Goal: Information Seeking & Learning: Learn about a topic

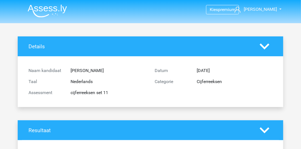
click at [51, 9] on img at bounding box center [47, 10] width 39 height 13
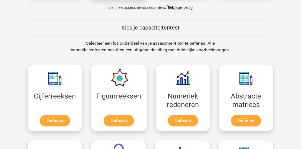
scroll to position [205, 0]
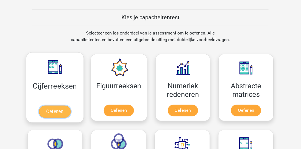
click at [56, 106] on link "Oefenen" at bounding box center [55, 112] width 32 height 12
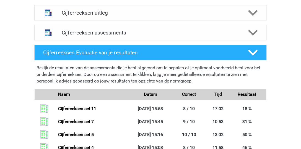
scroll to position [345, 0]
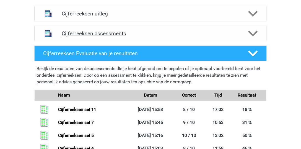
click at [134, 37] on h4 "Cijferreeksen assessments" at bounding box center [151, 33] width 178 height 6
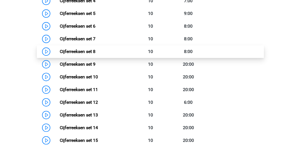
scroll to position [471, 0]
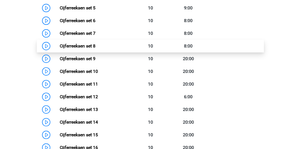
click at [95, 49] on link "Cijferreeksen set 8" at bounding box center [78, 45] width 36 height 5
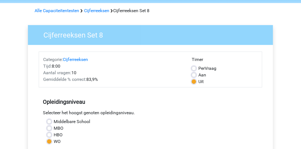
scroll to position [126, 0]
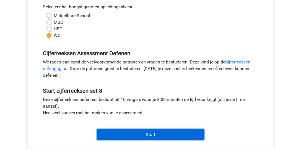
click at [161, 131] on input "Start" at bounding box center [151, 135] width 108 height 11
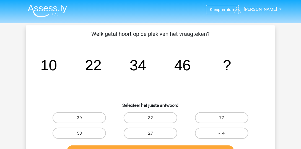
click at [84, 133] on label "58" at bounding box center [79, 133] width 53 height 11
click at [83, 134] on input "58" at bounding box center [81, 136] width 4 height 4
radio input "true"
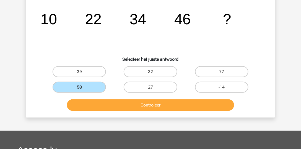
scroll to position [47, 0]
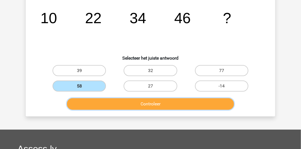
click at [143, 103] on button "Controleer" at bounding box center [150, 104] width 167 height 12
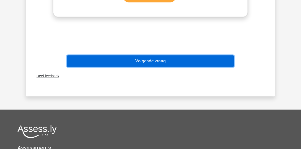
click at [146, 58] on button "Volgende vraag" at bounding box center [150, 61] width 167 height 12
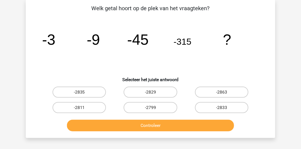
scroll to position [25, 0]
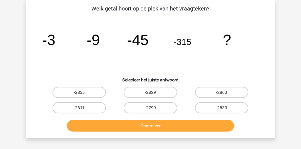
click at [92, 93] on label "-2835" at bounding box center [79, 92] width 53 height 11
click at [83, 93] on input "-2835" at bounding box center [81, 95] width 4 height 4
radio input "true"
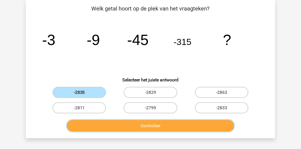
click at [126, 127] on button "Controleer" at bounding box center [150, 126] width 167 height 12
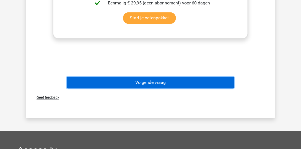
click at [117, 82] on button "Volgende vraag" at bounding box center [150, 83] width 167 height 12
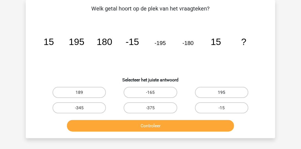
click at [210, 91] on label "195" at bounding box center [221, 92] width 53 height 11
click at [222, 93] on input "195" at bounding box center [224, 95] width 4 height 4
radio input "true"
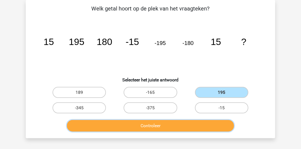
click at [201, 123] on button "Controleer" at bounding box center [150, 126] width 167 height 12
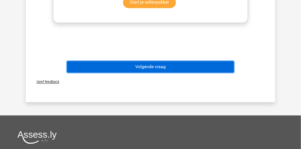
click at [150, 71] on button "Volgende vraag" at bounding box center [150, 67] width 167 height 12
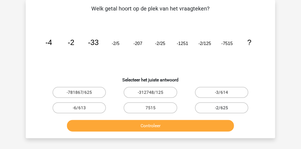
click at [216, 103] on label "-2/625" at bounding box center [221, 108] width 53 height 11
click at [222, 108] on input "-2/625" at bounding box center [224, 110] width 4 height 4
radio input "true"
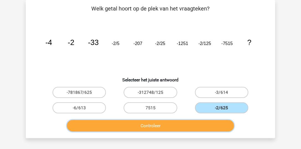
click at [209, 127] on button "Controleer" at bounding box center [150, 126] width 167 height 12
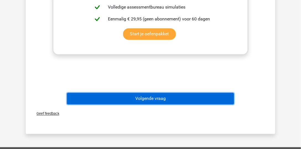
click at [164, 95] on button "Volgende vraag" at bounding box center [150, 99] width 167 height 12
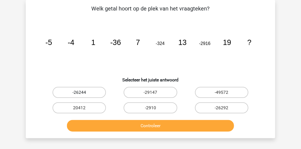
click at [74, 92] on label "-26244" at bounding box center [79, 92] width 53 height 11
click at [79, 93] on input "-26244" at bounding box center [81, 95] width 4 height 4
radio input "true"
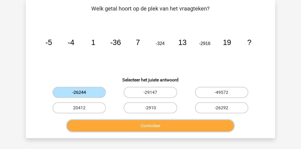
click at [110, 124] on button "Controleer" at bounding box center [150, 126] width 167 height 12
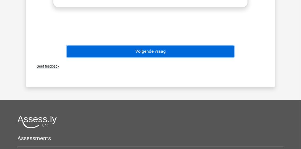
click at [106, 52] on button "Volgende vraag" at bounding box center [150, 52] width 167 height 12
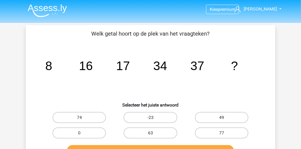
scroll to position [0, 0]
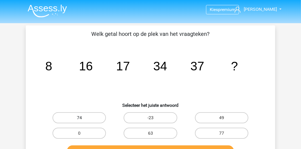
click at [79, 119] on label "74" at bounding box center [79, 118] width 53 height 11
click at [79, 119] on input "74" at bounding box center [81, 120] width 4 height 4
radio input "true"
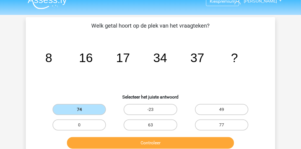
scroll to position [32, 0]
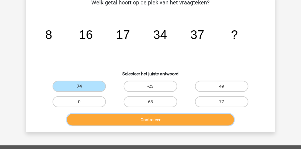
click at [118, 118] on button "Controleer" at bounding box center [150, 120] width 167 height 12
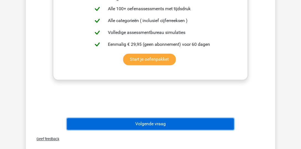
click at [132, 124] on button "Volgende vraag" at bounding box center [150, 125] width 167 height 12
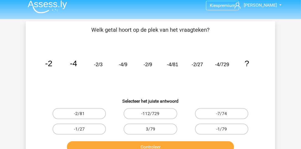
scroll to position [0, 0]
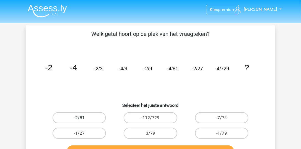
click at [97, 119] on label "-2/81" at bounding box center [79, 118] width 53 height 11
click at [83, 119] on input "-2/81" at bounding box center [81, 120] width 4 height 4
radio input "true"
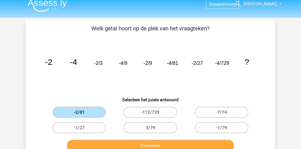
scroll to position [16, 0]
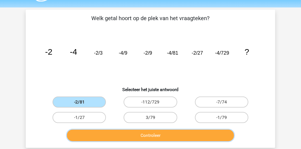
click at [136, 134] on button "Controleer" at bounding box center [150, 136] width 167 height 12
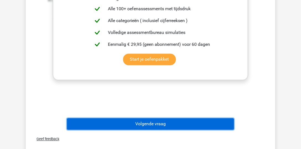
click at [140, 124] on button "Volgende vraag" at bounding box center [150, 125] width 167 height 12
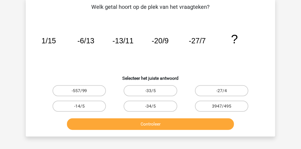
scroll to position [25, 0]
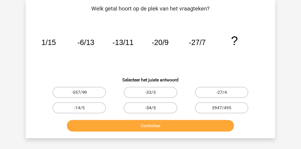
click at [158, 107] on label "-34/5" at bounding box center [150, 108] width 53 height 11
click at [154, 108] on input "-34/5" at bounding box center [152, 110] width 4 height 4
radio input "true"
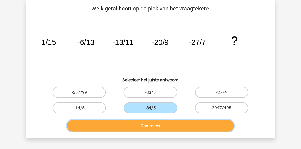
click at [160, 125] on button "Controleer" at bounding box center [150, 126] width 167 height 12
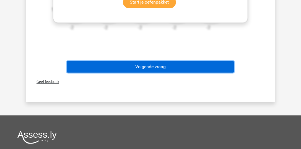
click at [163, 71] on button "Volgende vraag" at bounding box center [150, 67] width 167 height 12
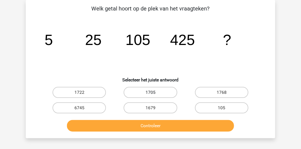
click at [142, 90] on label "1705" at bounding box center [150, 92] width 53 height 11
click at [150, 93] on input "1705" at bounding box center [152, 95] width 4 height 4
radio input "true"
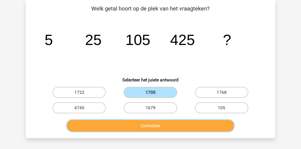
click at [145, 125] on button "Controleer" at bounding box center [150, 126] width 167 height 12
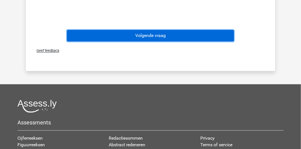
click at [154, 39] on button "Volgende vraag" at bounding box center [150, 36] width 167 height 12
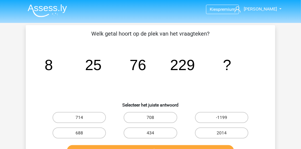
scroll to position [0, 0]
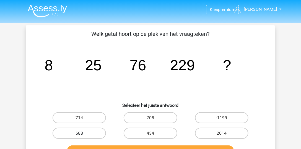
click at [97, 136] on label "688" at bounding box center [79, 133] width 53 height 11
click at [83, 136] on input "688" at bounding box center [81, 136] width 4 height 4
radio input "true"
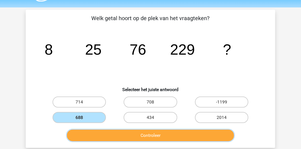
click at [108, 133] on button "Controleer" at bounding box center [150, 136] width 167 height 12
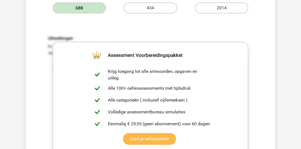
scroll to position [189, 0]
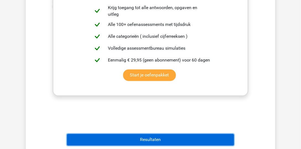
click at [137, 136] on button "Resultaten" at bounding box center [150, 140] width 167 height 12
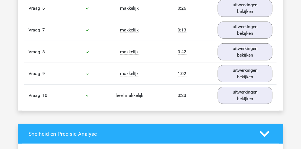
scroll to position [616, 0]
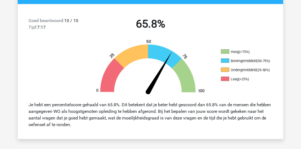
click at [136, 101] on div "Je hebt een percentielscore gehaald van 65.8%. Dit betekent dat je beter hebt g…" at bounding box center [150, 114] width 265 height 35
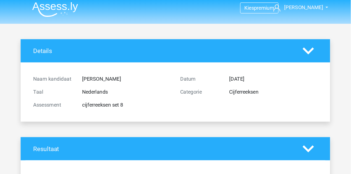
scroll to position [0, 0]
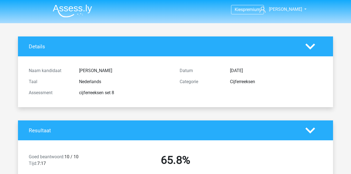
click at [79, 6] on img at bounding box center [72, 10] width 39 height 13
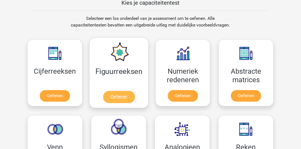
scroll to position [221, 0]
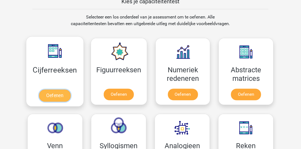
click at [68, 91] on link "Oefenen" at bounding box center [55, 96] width 32 height 12
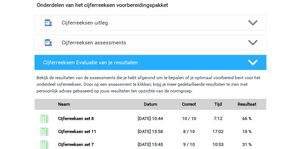
scroll to position [326, 0]
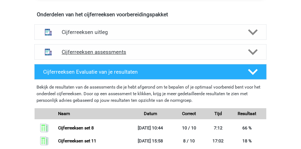
click at [147, 55] on h4 "Cijferreeksen assessments" at bounding box center [151, 52] width 178 height 6
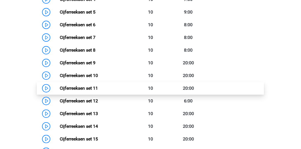
scroll to position [468, 0]
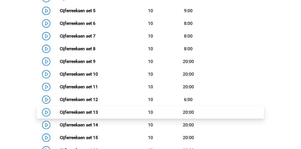
click at [71, 115] on link "Cijferreeksen set 13" at bounding box center [79, 112] width 38 height 5
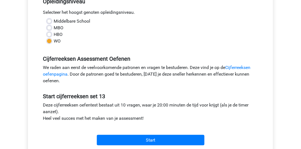
scroll to position [126, 0]
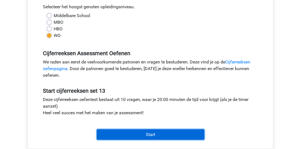
click at [133, 136] on input "Start" at bounding box center [151, 135] width 108 height 11
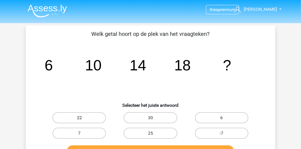
click at [99, 115] on label "22" at bounding box center [79, 118] width 53 height 11
click at [83, 118] on input "22" at bounding box center [81, 120] width 4 height 4
radio input "true"
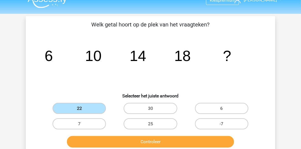
scroll to position [16, 0]
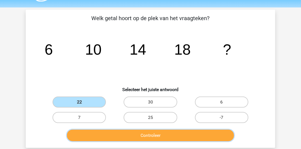
click at [143, 133] on button "Controleer" at bounding box center [150, 136] width 167 height 12
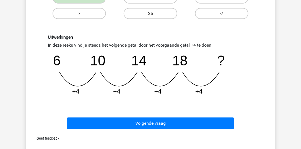
scroll to position [126, 0]
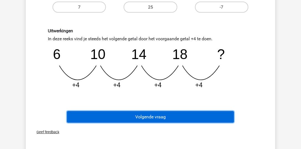
click at [138, 122] on button "Volgende vraag" at bounding box center [150, 117] width 167 height 12
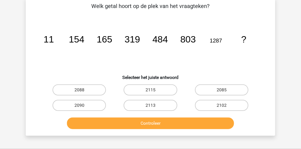
scroll to position [25, 0]
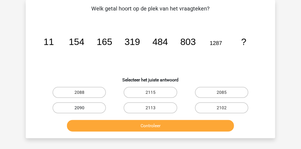
click at [95, 106] on label "2090" at bounding box center [79, 108] width 53 height 11
click at [83, 108] on input "2090" at bounding box center [81, 110] width 4 height 4
radio input "true"
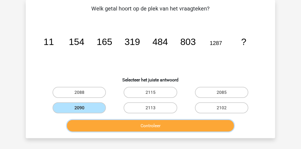
click at [123, 127] on button "Controleer" at bounding box center [150, 126] width 167 height 12
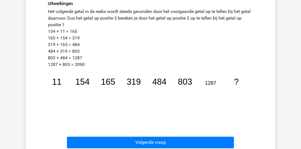
scroll to position [168, 0]
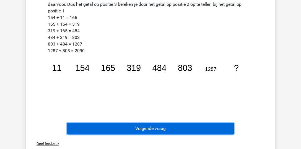
click at [125, 123] on button "Volgende vraag" at bounding box center [150, 129] width 167 height 12
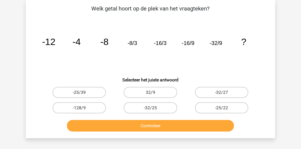
scroll to position [25, 0]
click at [224, 94] on input "-32/27" at bounding box center [224, 95] width 4 height 4
radio input "true"
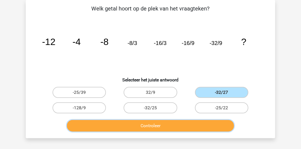
click at [208, 129] on button "Controleer" at bounding box center [150, 126] width 167 height 12
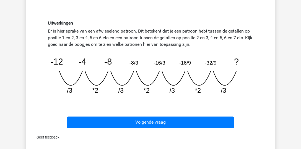
scroll to position [152, 0]
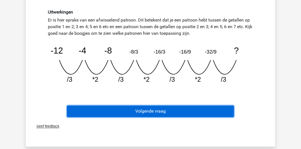
click at [155, 108] on button "Volgende vraag" at bounding box center [150, 112] width 167 height 12
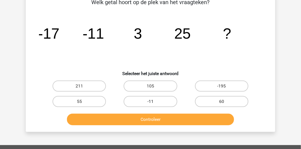
scroll to position [25, 0]
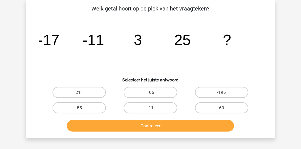
click at [71, 107] on label "55" at bounding box center [79, 108] width 53 height 11
click at [79, 108] on input "55" at bounding box center [81, 110] width 4 height 4
radio input "true"
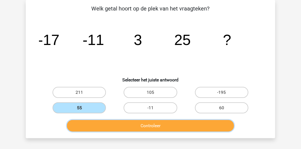
click at [119, 126] on button "Controleer" at bounding box center [150, 126] width 167 height 12
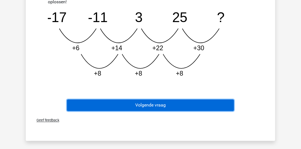
click at [134, 108] on button "Volgende vraag" at bounding box center [150, 106] width 167 height 12
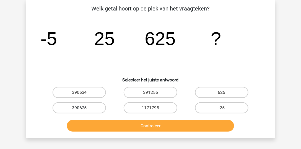
click at [93, 107] on label "390625" at bounding box center [79, 108] width 53 height 11
click at [83, 108] on input "390625" at bounding box center [81, 110] width 4 height 4
radio input "true"
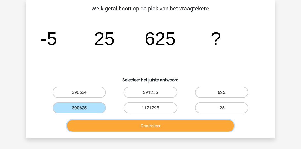
click at [111, 124] on button "Controleer" at bounding box center [150, 126] width 167 height 12
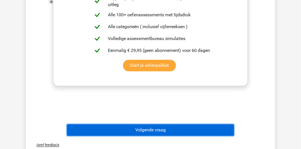
click at [153, 134] on button "Volgende vraag" at bounding box center [150, 131] width 167 height 12
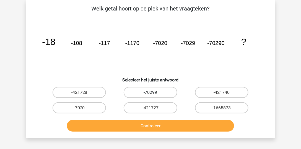
click at [148, 95] on label "-70299" at bounding box center [150, 92] width 53 height 11
click at [150, 95] on input "-70299" at bounding box center [152, 95] width 4 height 4
radio input "true"
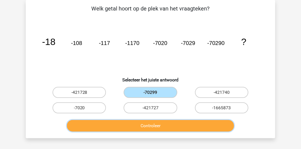
click at [169, 129] on button "Controleer" at bounding box center [150, 126] width 167 height 12
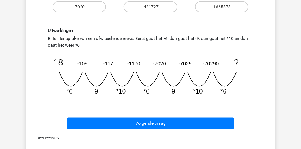
scroll to position [120, 0]
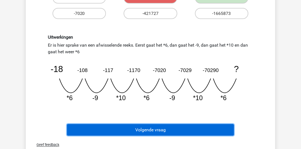
click at [184, 127] on button "Volgende vraag" at bounding box center [150, 130] width 167 height 12
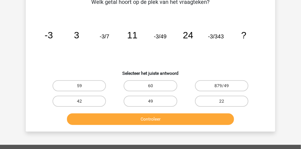
scroll to position [25, 0]
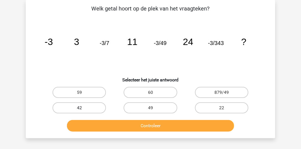
click at [95, 106] on label "42" at bounding box center [79, 108] width 53 height 11
click at [83, 108] on input "42" at bounding box center [81, 110] width 4 height 4
radio input "true"
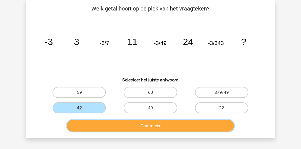
click at [118, 124] on button "Controleer" at bounding box center [150, 126] width 167 height 12
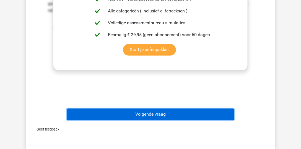
drag, startPoint x: 159, startPoint y: 111, endPoint x: 154, endPoint y: 84, distance: 27.6
click at [159, 111] on button "Volgende vraag" at bounding box center [150, 115] width 167 height 12
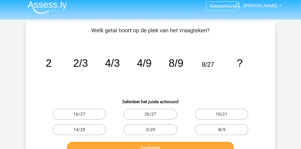
scroll to position [0, 0]
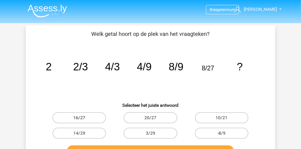
click at [84, 116] on label "16/27" at bounding box center [79, 118] width 53 height 11
click at [83, 118] on input "16/27" at bounding box center [81, 120] width 4 height 4
radio input "true"
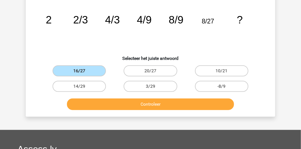
scroll to position [47, 0]
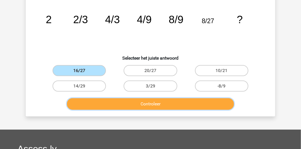
click at [154, 104] on button "Controleer" at bounding box center [150, 104] width 167 height 12
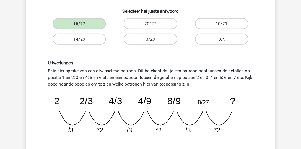
scroll to position [95, 0]
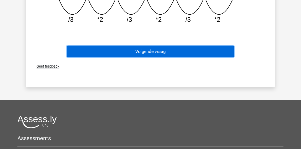
click at [138, 49] on button "Volgende vraag" at bounding box center [150, 52] width 167 height 12
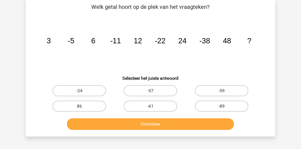
scroll to position [25, 0]
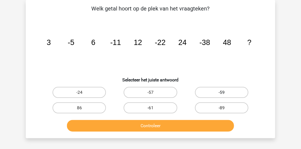
click at [236, 92] on label "-59" at bounding box center [221, 92] width 53 height 11
click at [225, 93] on input "-59" at bounding box center [224, 95] width 4 height 4
radio input "true"
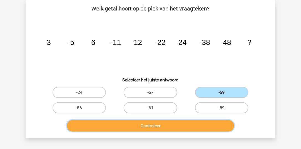
click at [176, 123] on button "Controleer" at bounding box center [150, 126] width 167 height 12
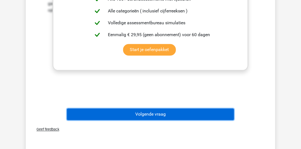
click at [180, 114] on button "Volgende vraag" at bounding box center [150, 115] width 167 height 12
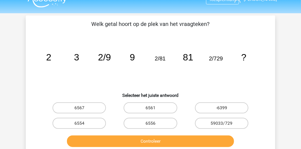
scroll to position [9, 0]
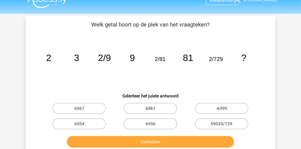
click at [157, 112] on label "6561" at bounding box center [150, 108] width 53 height 11
click at [154, 112] on input "6561" at bounding box center [152, 111] width 4 height 4
radio input "true"
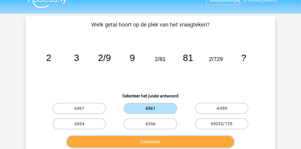
click at [155, 137] on button "Controleer" at bounding box center [150, 142] width 167 height 12
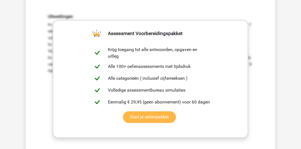
scroll to position [247, 0]
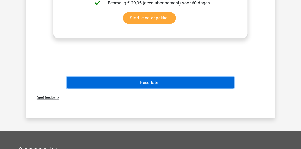
click at [158, 82] on button "Resultaten" at bounding box center [150, 83] width 167 height 12
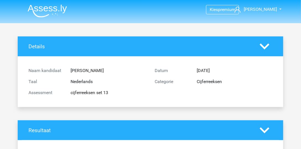
click at [54, 16] on img at bounding box center [47, 10] width 39 height 13
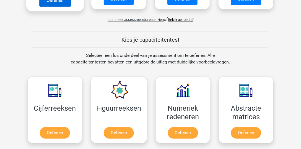
scroll to position [189, 0]
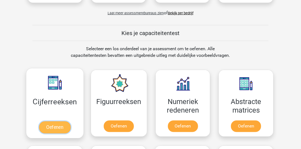
drag, startPoint x: 64, startPoint y: 126, endPoint x: 73, endPoint y: 114, distance: 14.2
click at [64, 126] on link "Oefenen" at bounding box center [55, 128] width 32 height 12
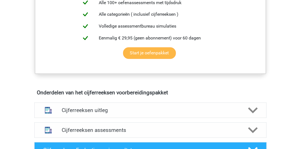
scroll to position [332, 0]
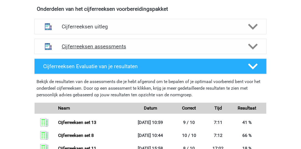
click at [107, 50] on h4 "Cijferreeksen assessments" at bounding box center [151, 46] width 178 height 6
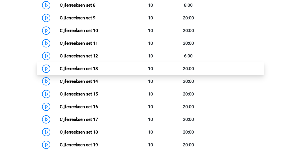
scroll to position [521, 0]
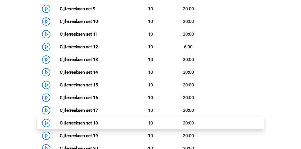
click at [96, 126] on link "Cijferreeksen set 18" at bounding box center [79, 123] width 38 height 5
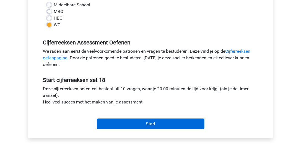
scroll to position [142, 0]
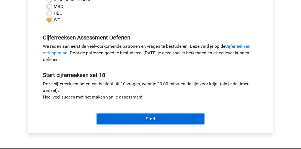
click at [122, 119] on input "Start" at bounding box center [151, 119] width 108 height 11
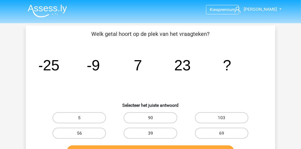
click at [155, 132] on label "39" at bounding box center [150, 133] width 53 height 11
click at [154, 134] on input "39" at bounding box center [152, 136] width 4 height 4
radio input "true"
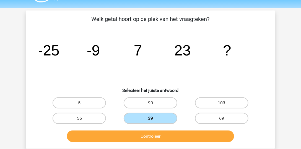
scroll to position [16, 0]
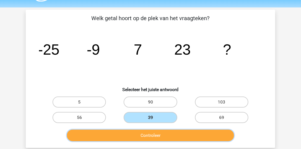
click at [159, 132] on button "Controleer" at bounding box center [150, 136] width 167 height 12
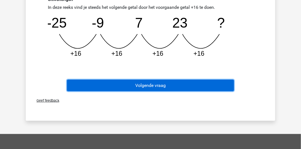
click at [155, 86] on button "Volgende vraag" at bounding box center [150, 86] width 167 height 12
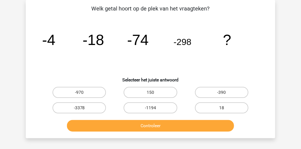
scroll to position [25, 0]
click at [153, 108] on label "-1194" at bounding box center [150, 108] width 53 height 11
click at [153, 108] on input "-1194" at bounding box center [152, 110] width 4 height 4
radio input "true"
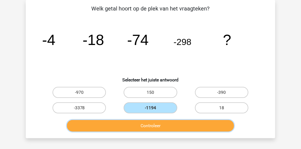
click at [160, 126] on button "Controleer" at bounding box center [150, 126] width 167 height 12
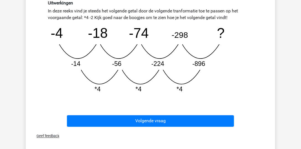
scroll to position [215, 0]
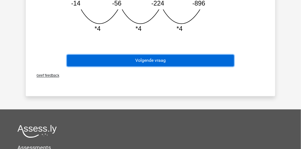
click at [196, 62] on button "Volgende vraag" at bounding box center [150, 61] width 167 height 12
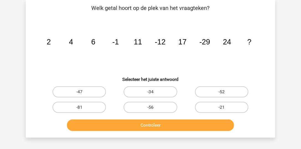
scroll to position [25, 0]
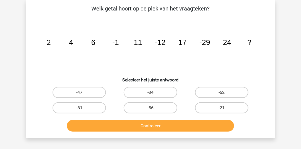
drag, startPoint x: 210, startPoint y: 43, endPoint x: 210, endPoint y: 40, distance: 3.4
click at [210, 40] on tspan "-29" at bounding box center [204, 42] width 11 height 8
drag, startPoint x: 210, startPoint y: 40, endPoint x: 202, endPoint y: 81, distance: 41.9
click at [194, 73] on h6 "Selecteer het juiste antwoord" at bounding box center [151, 78] width 232 height 10
click at [207, 89] on label "-52" at bounding box center [221, 92] width 53 height 11
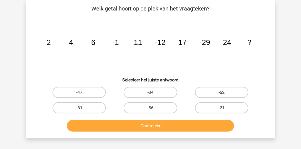
click at [222, 93] on input "-52" at bounding box center [224, 95] width 4 height 4
radio input "true"
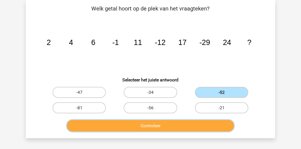
click at [191, 126] on button "Controleer" at bounding box center [150, 126] width 167 height 12
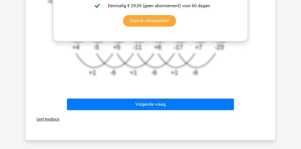
scroll to position [247, 0]
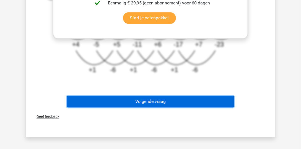
click at [164, 104] on button "Volgende vraag" at bounding box center [150, 102] width 167 height 12
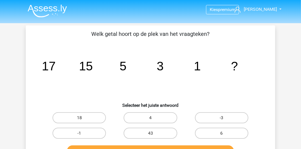
scroll to position [0, 0]
drag, startPoint x: 89, startPoint y: 67, endPoint x: 84, endPoint y: 77, distance: 10.5
click at [84, 77] on icon "image/svg+xml 17 15 5 3 1 ?" at bounding box center [150, 71] width 223 height 56
drag, startPoint x: 101, startPoint y: 135, endPoint x: 110, endPoint y: 127, distance: 11.7
click at [101, 134] on label "-1" at bounding box center [79, 133] width 53 height 11
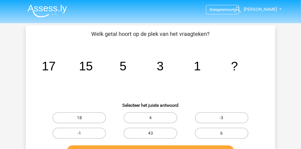
click at [83, 134] on input "-1" at bounding box center [81, 136] width 4 height 4
radio input "true"
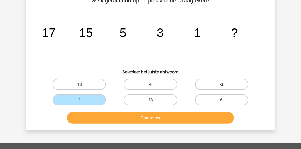
scroll to position [47, 0]
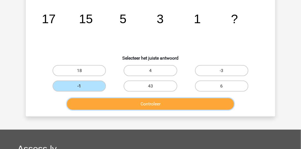
click at [124, 107] on button "Controleer" at bounding box center [150, 104] width 167 height 12
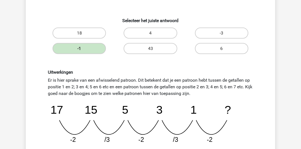
scroll to position [126, 0]
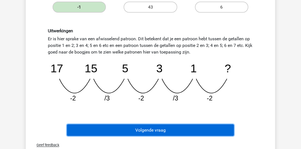
click at [130, 131] on button "Volgende vraag" at bounding box center [150, 131] width 167 height 12
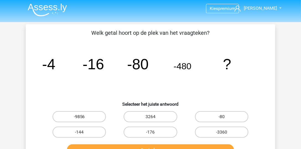
scroll to position [0, 0]
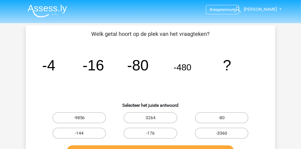
click at [239, 138] on label "-3360" at bounding box center [221, 133] width 53 height 11
click at [225, 137] on input "-3360" at bounding box center [224, 136] width 4 height 4
radio input "true"
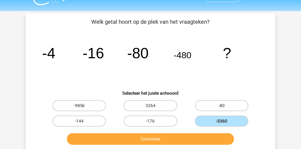
scroll to position [47, 0]
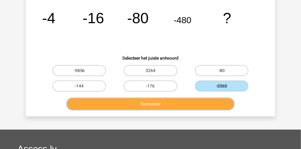
click at [209, 103] on button "Controleer" at bounding box center [150, 104] width 167 height 12
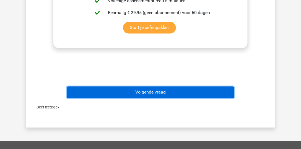
click at [144, 92] on button "Volgende vraag" at bounding box center [150, 93] width 167 height 12
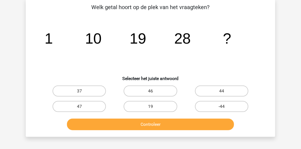
scroll to position [25, 0]
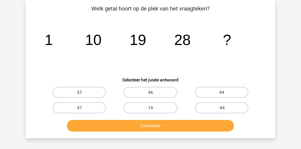
click at [92, 95] on label "37" at bounding box center [79, 92] width 53 height 11
click at [83, 95] on input "37" at bounding box center [81, 95] width 4 height 4
radio input "true"
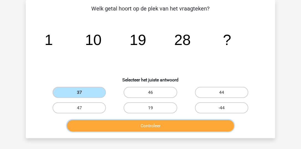
click at [164, 126] on button "Controleer" at bounding box center [150, 126] width 167 height 12
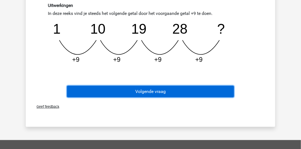
click at [162, 94] on button "Volgende vraag" at bounding box center [150, 92] width 167 height 12
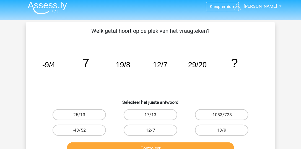
scroll to position [0, 0]
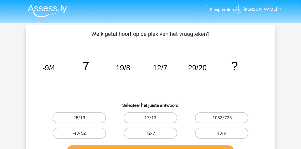
click at [100, 119] on label "25/13" at bounding box center [79, 118] width 53 height 11
click at [83, 119] on input "25/13" at bounding box center [81, 120] width 4 height 4
radio input "true"
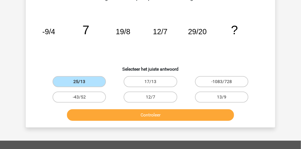
scroll to position [47, 0]
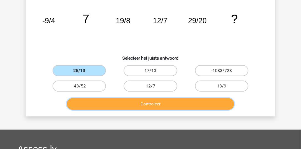
click at [121, 106] on button "Controleer" at bounding box center [150, 104] width 167 height 12
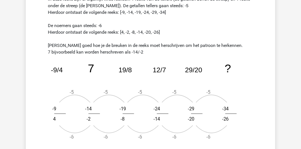
scroll to position [174, 0]
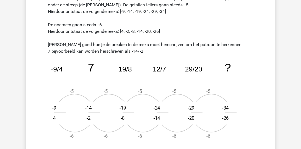
click at [251, 32] on div "Uitwerkingen In deze reeks zijn er eigenlijk twee reeksen. 1 reeks van de telle…" at bounding box center [150, 66] width 213 height 157
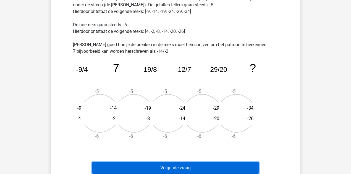
click at [222, 149] on button "Volgende vraag" at bounding box center [175, 168] width 167 height 12
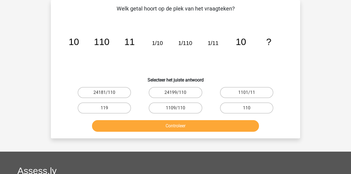
scroll to position [25, 0]
click at [263, 106] on label "110" at bounding box center [246, 108] width 53 height 11
click at [250, 108] on input "110" at bounding box center [249, 110] width 4 height 4
radio input "true"
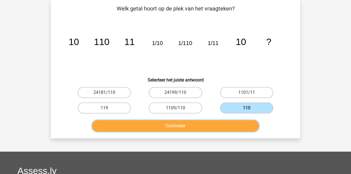
click at [244, 121] on button "Controleer" at bounding box center [175, 126] width 167 height 12
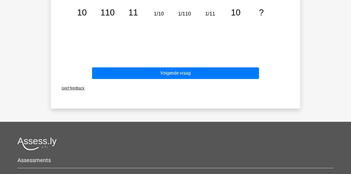
scroll to position [228, 0]
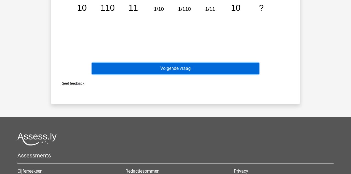
click at [158, 66] on button "Volgende vraag" at bounding box center [175, 69] width 167 height 12
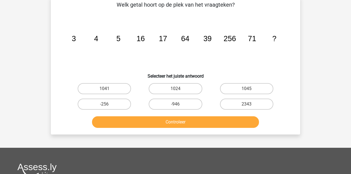
scroll to position [25, 0]
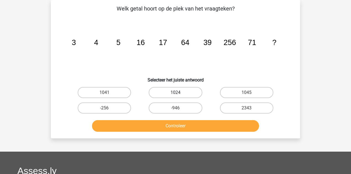
click at [189, 93] on label "1024" at bounding box center [175, 92] width 53 height 11
click at [179, 93] on input "1024" at bounding box center [178, 95] width 4 height 4
radio input "true"
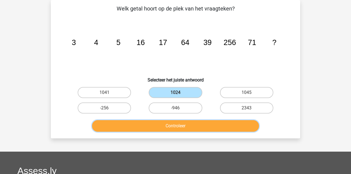
click at [197, 128] on button "Controleer" at bounding box center [175, 126] width 167 height 12
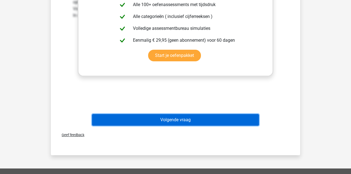
click at [174, 117] on button "Volgende vraag" at bounding box center [175, 120] width 167 height 12
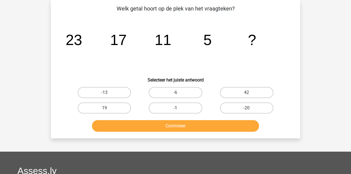
click at [183, 110] on label "-1" at bounding box center [175, 108] width 53 height 11
click at [179, 110] on input "-1" at bounding box center [178, 110] width 4 height 4
radio input "true"
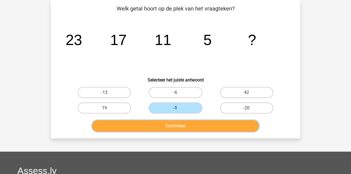
click at [185, 127] on button "Controleer" at bounding box center [175, 126] width 167 height 12
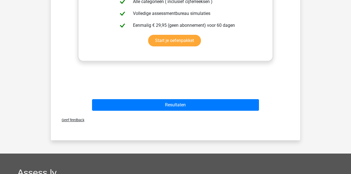
scroll to position [228, 0]
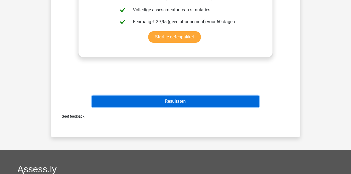
click at [181, 104] on button "Resultaten" at bounding box center [175, 102] width 167 height 12
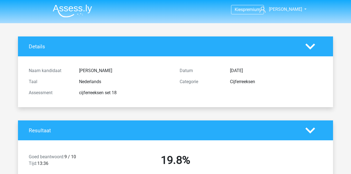
click at [60, 12] on img at bounding box center [72, 10] width 39 height 13
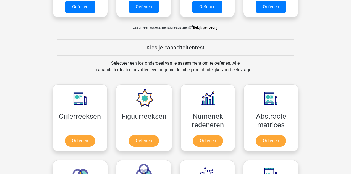
scroll to position [221, 0]
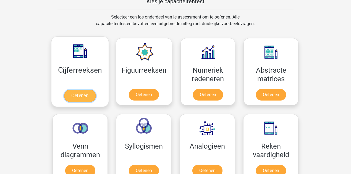
click at [77, 90] on link "Oefenen" at bounding box center [80, 96] width 32 height 12
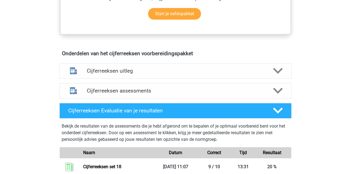
scroll to position [277, 0]
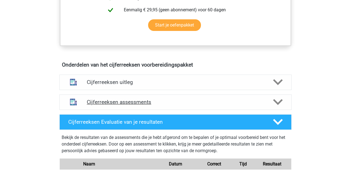
click at [135, 105] on h4 "Cijferreeksen assessments" at bounding box center [176, 102] width 178 height 6
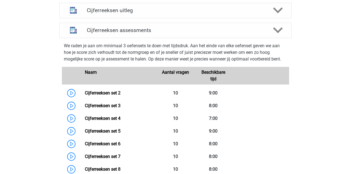
scroll to position [350, 0]
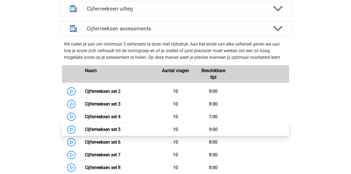
click at [121, 132] on link "Cijferreeksen set 5" at bounding box center [103, 129] width 36 height 5
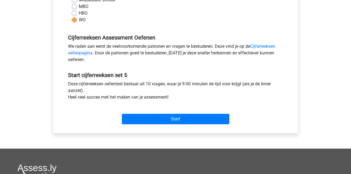
scroll to position [184, 0]
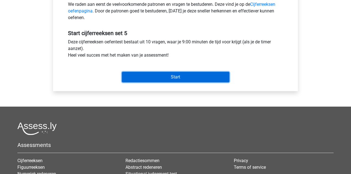
click at [148, 80] on input "Start" at bounding box center [176, 77] width 108 height 11
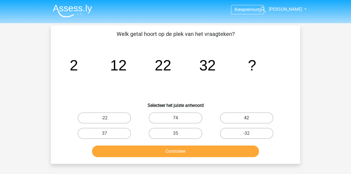
click at [245, 123] on label "42" at bounding box center [246, 118] width 53 height 11
click at [247, 122] on input "42" at bounding box center [249, 120] width 4 height 4
radio input "true"
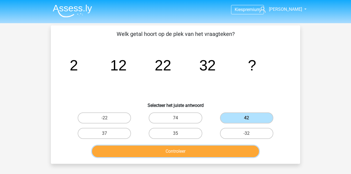
click at [231, 155] on button "Controleer" at bounding box center [175, 152] width 167 height 12
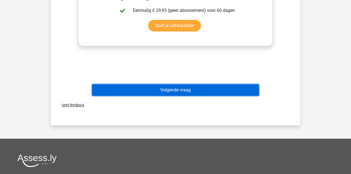
click at [197, 87] on button "Volgende vraag" at bounding box center [175, 90] width 167 height 12
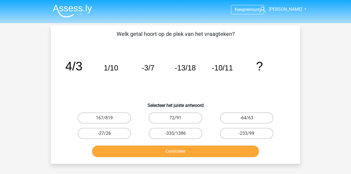
click at [106, 128] on label "-27/26" at bounding box center [104, 133] width 53 height 11
click at [106, 134] on input "-27/26" at bounding box center [107, 136] width 4 height 4
radio input "true"
click at [139, 144] on div "Controleer" at bounding box center [176, 150] width 232 height 18
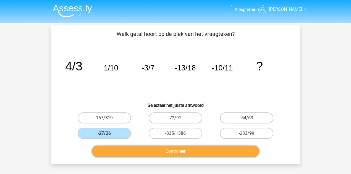
click at [140, 148] on button "Controleer" at bounding box center [175, 152] width 167 height 12
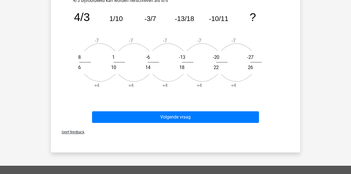
scroll to position [264, 0]
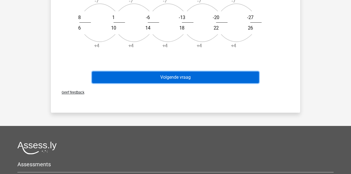
click at [213, 78] on button "Volgende vraag" at bounding box center [175, 78] width 167 height 12
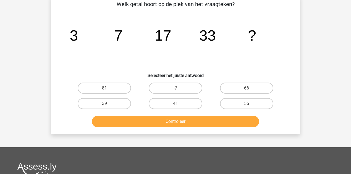
scroll to position [25, 0]
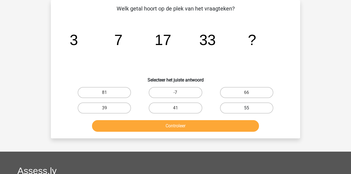
click at [258, 103] on label "55" at bounding box center [246, 108] width 53 height 11
click at [250, 108] on input "55" at bounding box center [249, 110] width 4 height 4
radio input "true"
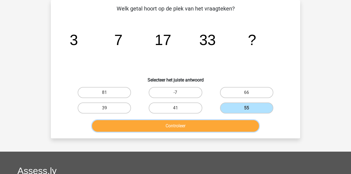
click at [252, 124] on button "Controleer" at bounding box center [175, 126] width 167 height 12
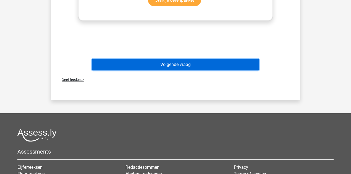
click at [203, 63] on button "Volgende vraag" at bounding box center [175, 65] width 167 height 12
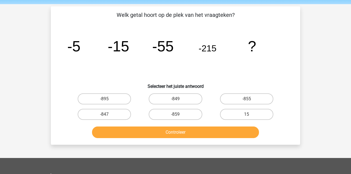
scroll to position [0, 0]
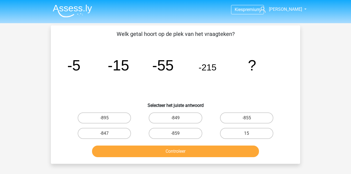
click at [254, 124] on div "-855" at bounding box center [246, 117] width 71 height 15
click at [254, 120] on label "-855" at bounding box center [246, 118] width 53 height 11
click at [250, 120] on input "-855" at bounding box center [249, 120] width 4 height 4
radio input "true"
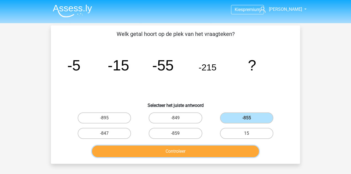
click at [231, 152] on button "Controleer" at bounding box center [175, 152] width 167 height 12
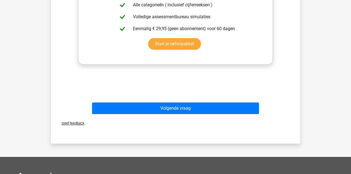
scroll to position [239, 0]
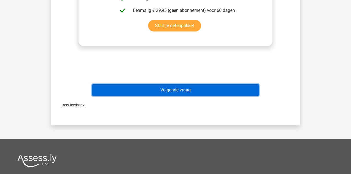
click at [210, 89] on button "Volgende vraag" at bounding box center [175, 90] width 167 height 12
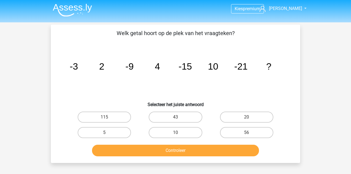
scroll to position [0, 0]
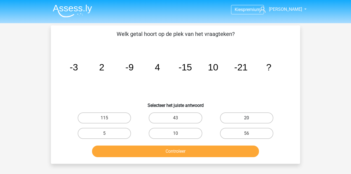
click at [255, 119] on label "20" at bounding box center [246, 118] width 53 height 11
click at [250, 119] on input "20" at bounding box center [249, 120] width 4 height 4
radio input "true"
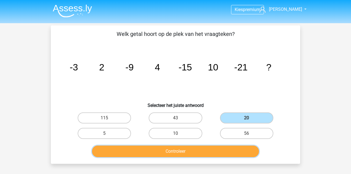
click at [241, 152] on button "Controleer" at bounding box center [175, 152] width 167 height 12
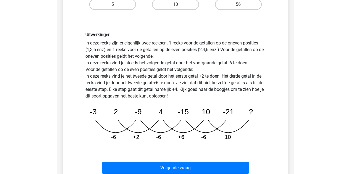
scroll to position [129, 0]
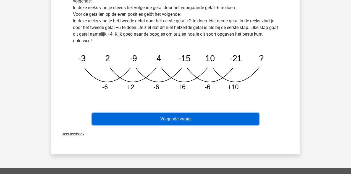
click at [202, 121] on button "Volgende vraag" at bounding box center [175, 119] width 167 height 12
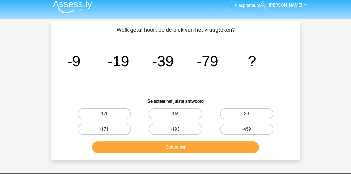
scroll to position [0, 0]
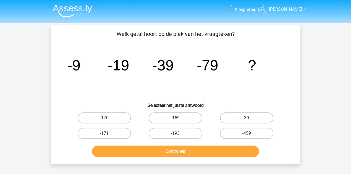
click at [168, 115] on label "-159" at bounding box center [175, 118] width 53 height 11
click at [176, 118] on input "-159" at bounding box center [178, 120] width 4 height 4
radio input "true"
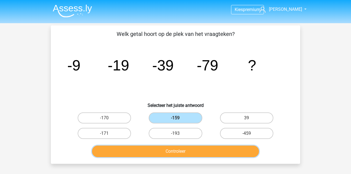
click at [186, 153] on button "Controleer" at bounding box center [175, 152] width 167 height 12
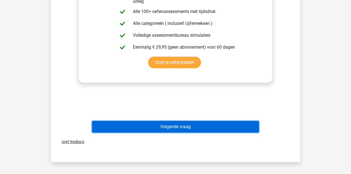
click at [218, 124] on button "Volgende vraag" at bounding box center [175, 127] width 167 height 12
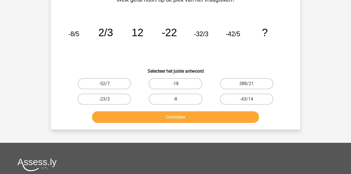
scroll to position [25, 0]
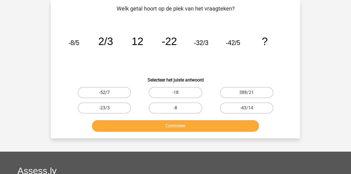
click at [113, 92] on label "-52/7" at bounding box center [104, 92] width 53 height 11
click at [108, 93] on input "-52/7" at bounding box center [107, 95] width 4 height 4
radio input "true"
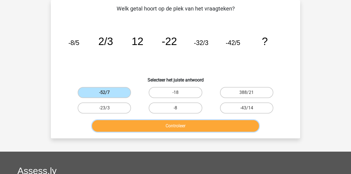
click at [132, 129] on button "Controleer" at bounding box center [175, 126] width 167 height 12
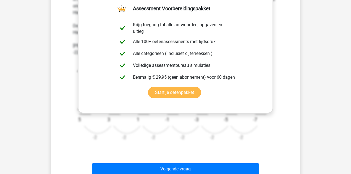
scroll to position [173, 0]
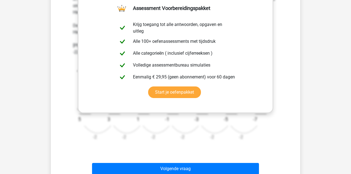
drag, startPoint x: 220, startPoint y: 132, endPoint x: 240, endPoint y: 130, distance: 20.3
click at [240, 130] on icon "image/svg+xml -8/5 2/3 12 -22 -32/3 -42/5 ? +10 -2 -8 5 +10 -2 2 3 +10 -2 12 1 …" at bounding box center [175, 101] width 205 height 90
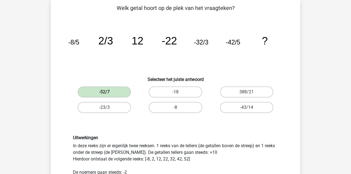
scroll to position [25, 0]
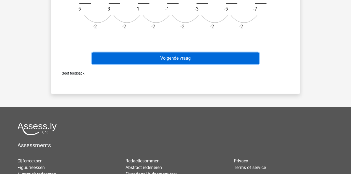
click at [187, 61] on button "Volgende vraag" at bounding box center [175, 59] width 167 height 12
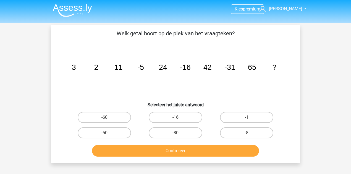
scroll to position [0, 0]
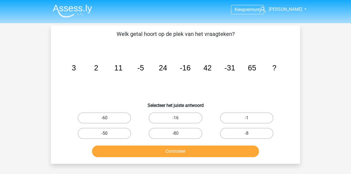
click at [116, 132] on label "-50" at bounding box center [104, 133] width 53 height 11
click at [108, 134] on input "-50" at bounding box center [107, 136] width 4 height 4
radio input "true"
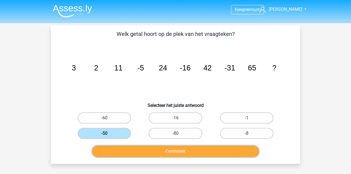
click at [135, 153] on button "Controleer" at bounding box center [175, 152] width 167 height 12
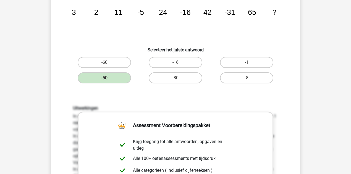
scroll to position [55, 0]
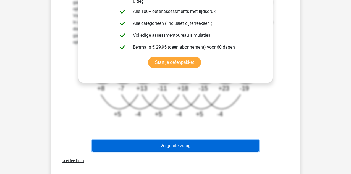
click at [165, 151] on button "Volgende vraag" at bounding box center [175, 146] width 167 height 12
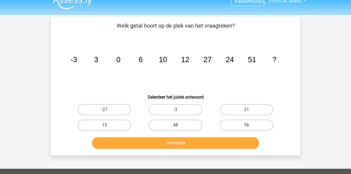
scroll to position [7, 0]
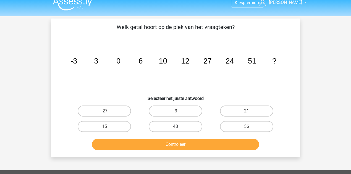
click at [199, 124] on label "48" at bounding box center [175, 126] width 53 height 11
click at [179, 127] on input "48" at bounding box center [178, 129] width 4 height 4
radio input "true"
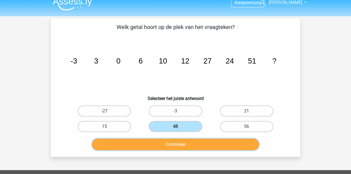
click at [209, 140] on button "Controleer" at bounding box center [175, 145] width 167 height 12
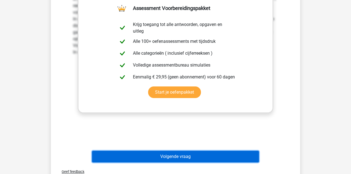
click at [183, 153] on button "Volgende vraag" at bounding box center [175, 157] width 167 height 12
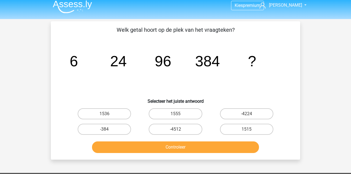
scroll to position [0, 0]
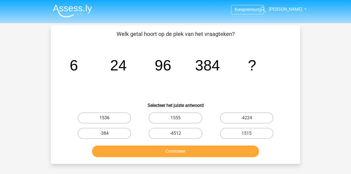
click at [117, 120] on label "1536" at bounding box center [104, 118] width 53 height 11
click at [108, 120] on input "1536" at bounding box center [107, 120] width 4 height 4
radio input "true"
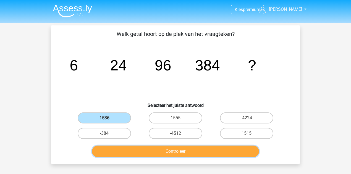
click at [144, 147] on button "Controleer" at bounding box center [175, 152] width 167 height 12
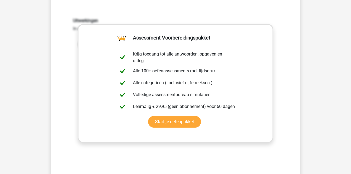
scroll to position [166, 0]
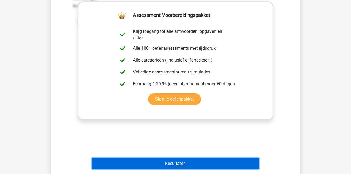
click at [174, 165] on button "Resultaten" at bounding box center [175, 164] width 167 height 12
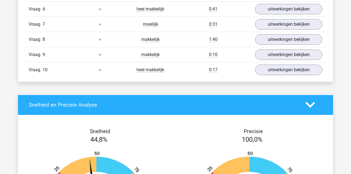
scroll to position [553, 0]
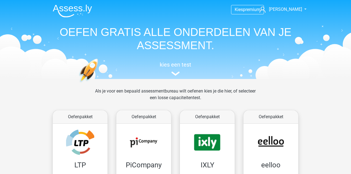
scroll to position [55, 0]
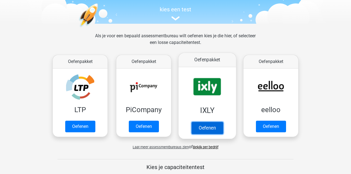
click at [215, 122] on link "Oefenen" at bounding box center [208, 128] width 32 height 12
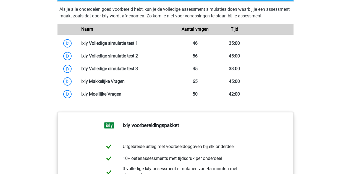
scroll to position [498, 0]
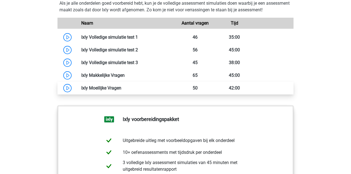
click at [121, 91] on link at bounding box center [121, 87] width 0 height 5
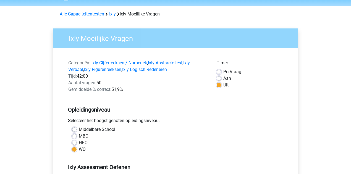
scroll to position [18, 0]
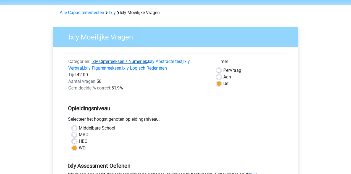
click at [111, 60] on link "Ixly Cijferreeksen / Numeriek" at bounding box center [120, 61] width 56 height 5
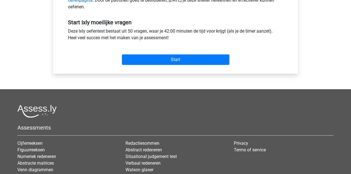
scroll to position [203, 0]
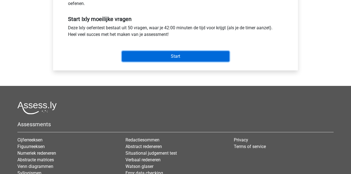
click at [198, 58] on input "Start" at bounding box center [176, 56] width 108 height 11
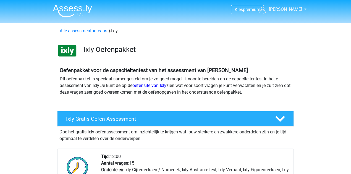
scroll to position [375, 0]
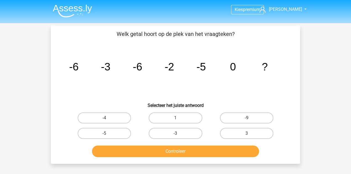
drag, startPoint x: 112, startPoint y: 133, endPoint x: 129, endPoint y: 148, distance: 22.9
click at [111, 133] on label "-5" at bounding box center [104, 133] width 53 height 11
click at [108, 134] on input "-5" at bounding box center [107, 136] width 4 height 4
radio input "true"
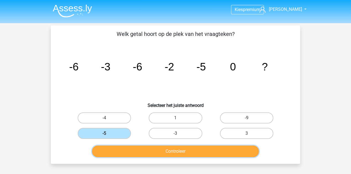
click at [131, 149] on button "Controleer" at bounding box center [175, 152] width 167 height 12
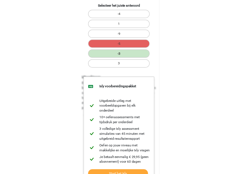
scroll to position [74, 0]
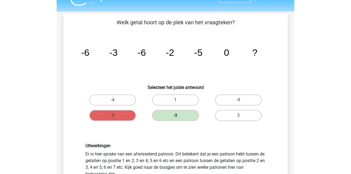
scroll to position [0, 0]
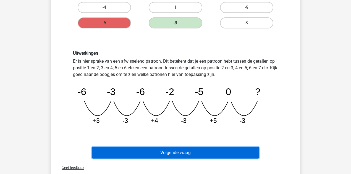
click at [202, 150] on button "Volgende vraag" at bounding box center [175, 153] width 167 height 12
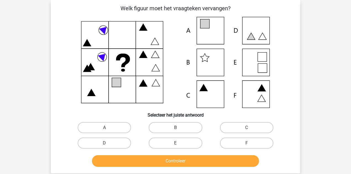
scroll to position [25, 0]
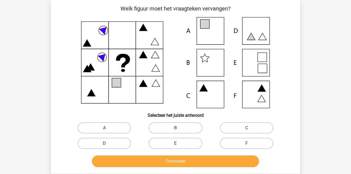
drag, startPoint x: 188, startPoint y: 132, endPoint x: 192, endPoint y: 138, distance: 7.1
click at [188, 132] on label "B" at bounding box center [175, 128] width 53 height 11
click at [179, 132] on input "B" at bounding box center [178, 130] width 4 height 4
radio input "true"
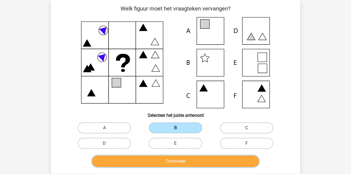
click at [199, 159] on button "Controleer" at bounding box center [175, 162] width 167 height 12
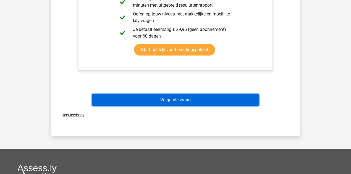
click at [191, 100] on button "Volgende vraag" at bounding box center [175, 100] width 167 height 12
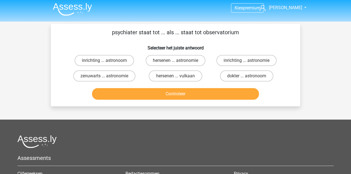
scroll to position [0, 0]
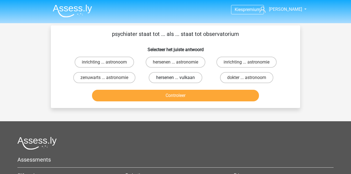
click at [171, 76] on label "hersenen ... vulkaan" at bounding box center [175, 77] width 53 height 11
click at [176, 78] on input "hersenen ... vulkaan" at bounding box center [178, 80] width 4 height 4
radio input "true"
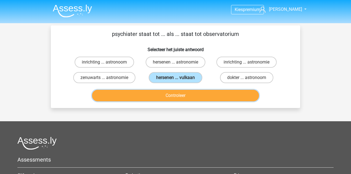
click at [174, 98] on button "Controleer" at bounding box center [175, 96] width 167 height 12
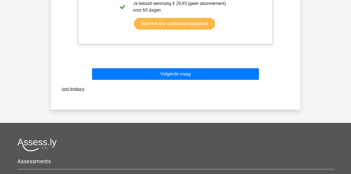
scroll to position [203, 0]
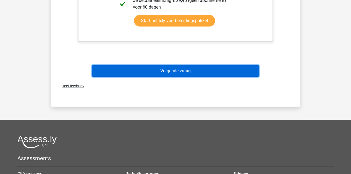
click at [143, 73] on button "Volgende vraag" at bounding box center [175, 71] width 167 height 12
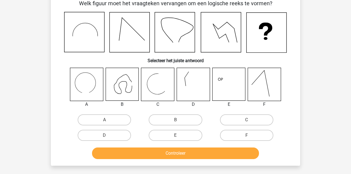
scroll to position [25, 0]
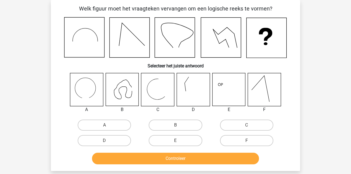
drag, startPoint x: 100, startPoint y: 125, endPoint x: 147, endPoint y: 174, distance: 67.7
click at [101, 125] on label "A" at bounding box center [104, 125] width 53 height 11
click at [105, 125] on input "A" at bounding box center [107, 127] width 4 height 4
radio input "true"
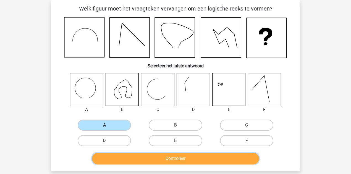
click at [144, 160] on button "Controleer" at bounding box center [175, 159] width 167 height 12
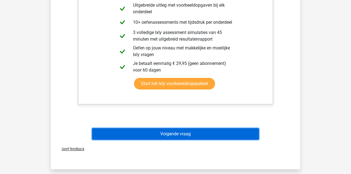
click at [169, 137] on button "Volgende vraag" at bounding box center [175, 134] width 167 height 12
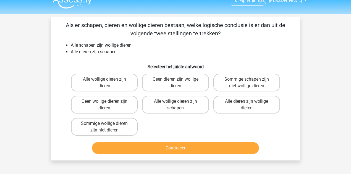
scroll to position [0, 0]
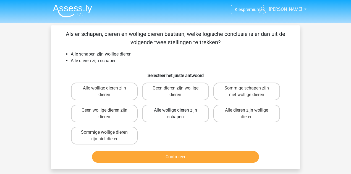
click at [174, 119] on label "Alle wollige dieren zijn schapen" at bounding box center [175, 114] width 67 height 18
click at [176, 114] on input "Alle wollige dieren zijn schapen" at bounding box center [178, 112] width 4 height 4
radio input "true"
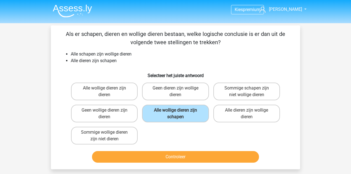
click at [182, 163] on div "Controleer" at bounding box center [175, 158] width 213 height 14
click at [181, 158] on button "Controleer" at bounding box center [175, 157] width 167 height 12
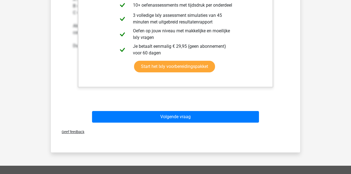
scroll to position [221, 0]
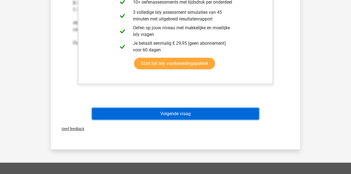
click at [168, 118] on button "Volgende vraag" at bounding box center [175, 114] width 167 height 12
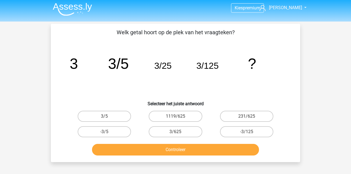
scroll to position [0, 0]
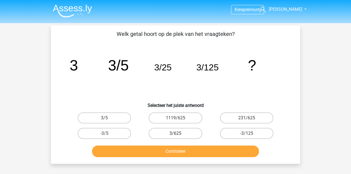
click at [188, 134] on label "3/625" at bounding box center [175, 133] width 53 height 11
click at [179, 134] on input "3/625" at bounding box center [178, 136] width 4 height 4
radio input "true"
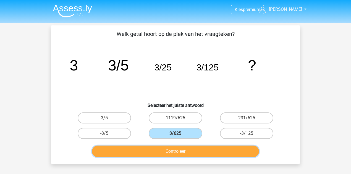
click at [190, 152] on button "Controleer" at bounding box center [175, 152] width 167 height 12
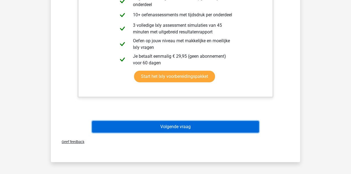
click at [189, 131] on button "Volgende vraag" at bounding box center [175, 127] width 167 height 12
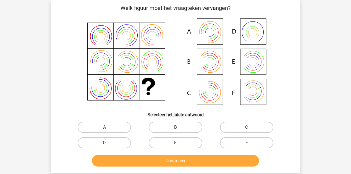
scroll to position [25, 0]
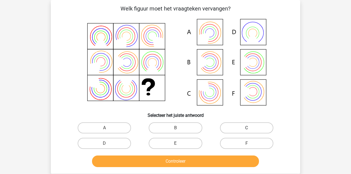
click at [264, 128] on label "C" at bounding box center [246, 128] width 53 height 11
click at [250, 128] on input "C" at bounding box center [249, 130] width 4 height 4
radio input "true"
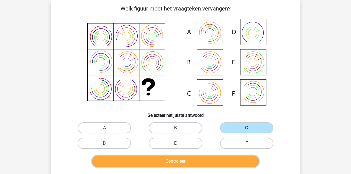
click at [241, 159] on button "Controleer" at bounding box center [175, 162] width 167 height 12
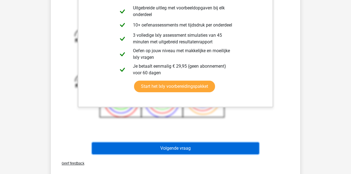
click at [210, 144] on button "Volgende vraag" at bounding box center [175, 149] width 167 height 12
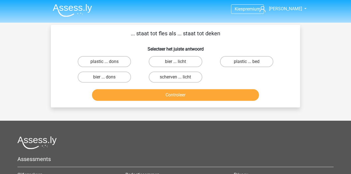
scroll to position [0, 0]
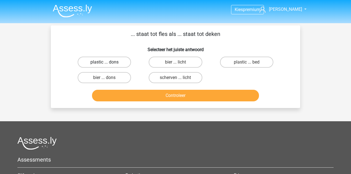
click at [114, 63] on label "plastic ... dons" at bounding box center [104, 62] width 53 height 11
click at [108, 63] on input "plastic ... dons" at bounding box center [107, 64] width 4 height 4
radio input "true"
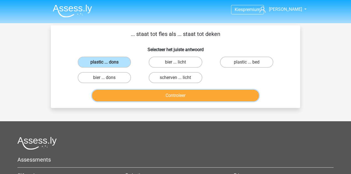
click at [134, 93] on button "Controleer" at bounding box center [175, 96] width 167 height 12
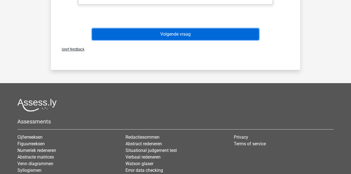
click at [157, 32] on button "Volgende vraag" at bounding box center [175, 34] width 167 height 12
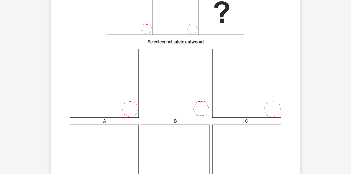
click at [238, 100] on icon at bounding box center [246, 83] width 69 height 69
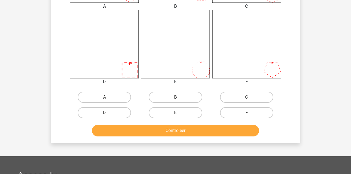
scroll to position [228, 0]
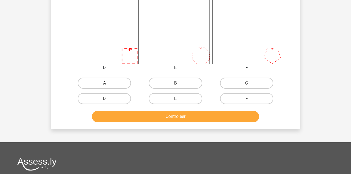
drag, startPoint x: 105, startPoint y: 99, endPoint x: 125, endPoint y: 108, distance: 21.9
click at [106, 99] on input "D" at bounding box center [107, 101] width 4 height 4
radio input "true"
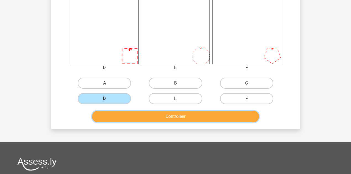
click at [132, 116] on button "Controleer" at bounding box center [175, 117] width 167 height 12
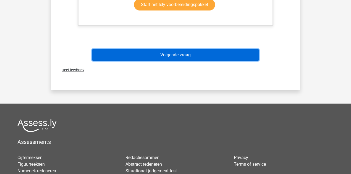
click at [176, 50] on button "Volgende vraag" at bounding box center [175, 55] width 167 height 12
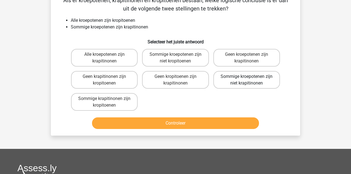
scroll to position [25, 0]
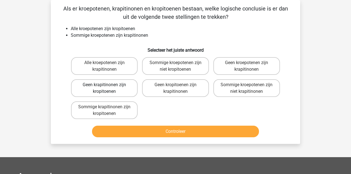
click at [111, 85] on label "Geen krapitinonen zijn kropitoenen" at bounding box center [104, 88] width 67 height 18
click at [108, 85] on input "Geen krapitinonen zijn kropitoenen" at bounding box center [107, 87] width 4 height 4
radio input "true"
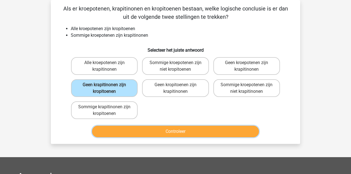
click at [149, 132] on button "Controleer" at bounding box center [175, 132] width 167 height 12
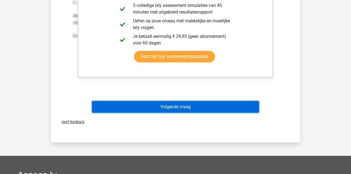
click at [152, 108] on button "Volgende vraag" at bounding box center [175, 107] width 167 height 12
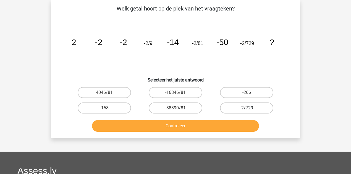
click at [241, 105] on label "-2/729" at bounding box center [246, 108] width 53 height 11
click at [247, 108] on input "-2/729" at bounding box center [249, 110] width 4 height 4
radio input "true"
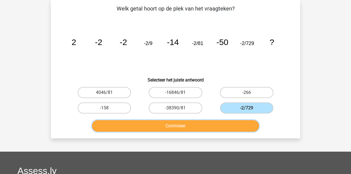
click at [209, 126] on button "Controleer" at bounding box center [175, 126] width 167 height 12
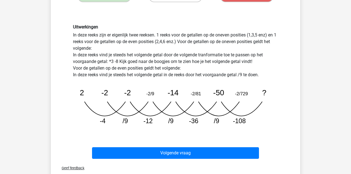
scroll to position [136, 0]
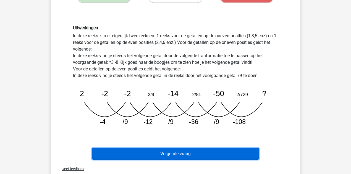
click at [197, 153] on button "Volgende vraag" at bounding box center [175, 154] width 167 height 12
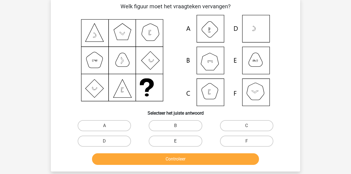
scroll to position [25, 0]
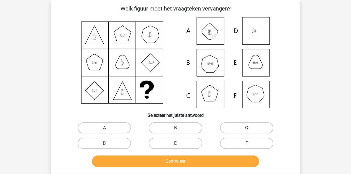
click at [230, 128] on label "C" at bounding box center [246, 128] width 53 height 11
click at [247, 128] on input "C" at bounding box center [249, 130] width 4 height 4
radio input "true"
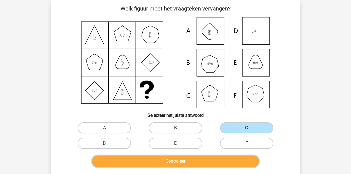
click at [215, 161] on button "Controleer" at bounding box center [175, 162] width 167 height 12
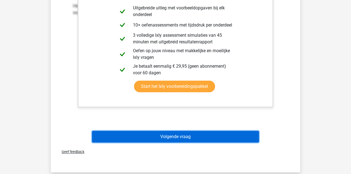
click at [193, 141] on button "Volgende vraag" at bounding box center [175, 137] width 167 height 12
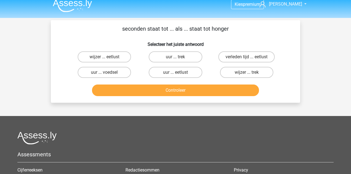
scroll to position [0, 0]
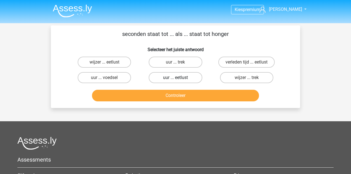
click at [186, 76] on label "uur ... eetlust" at bounding box center [175, 77] width 53 height 11
click at [179, 78] on input "uur ... eetlust" at bounding box center [178, 80] width 4 height 4
radio input "true"
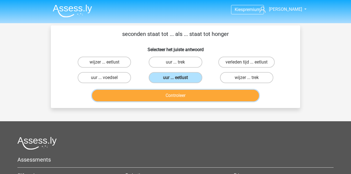
click at [196, 94] on button "Controleer" at bounding box center [175, 96] width 167 height 12
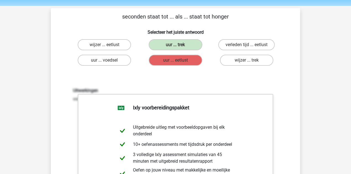
scroll to position [18, 0]
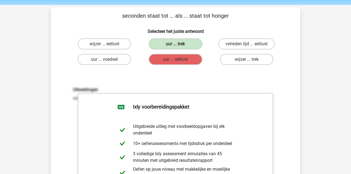
drag, startPoint x: 249, startPoint y: 126, endPoint x: 247, endPoint y: 130, distance: 3.9
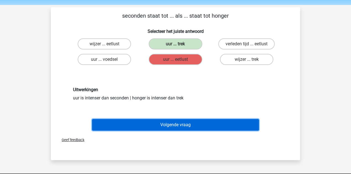
click at [205, 124] on button "Volgende vraag" at bounding box center [175, 125] width 167 height 12
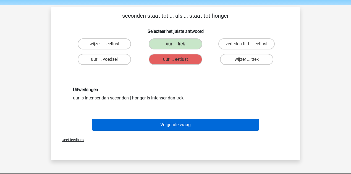
scroll to position [25, 0]
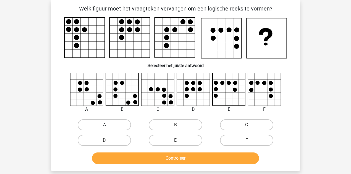
click at [117, 124] on label "A" at bounding box center [104, 124] width 53 height 11
click at [108, 125] on input "A" at bounding box center [107, 127] width 4 height 4
radio input "true"
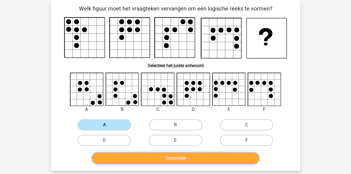
click at [158, 157] on button "Controleer" at bounding box center [175, 159] width 167 height 12
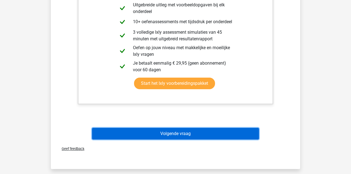
click at [198, 133] on button "Volgende vraag" at bounding box center [175, 134] width 167 height 12
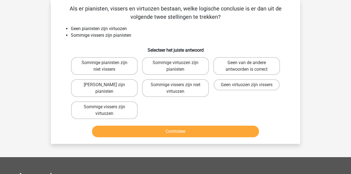
drag, startPoint x: 103, startPoint y: 110, endPoint x: 143, endPoint y: 122, distance: 41.9
click at [104, 110] on label "Sommige vissers zijn virtuozen" at bounding box center [104, 110] width 67 height 18
click at [105, 110] on input "Sommige vissers zijn virtuozen" at bounding box center [107, 109] width 4 height 4
radio input "true"
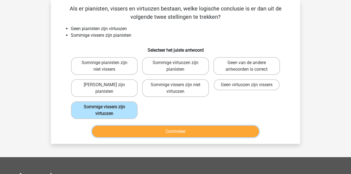
click at [153, 129] on button "Controleer" at bounding box center [175, 132] width 167 height 12
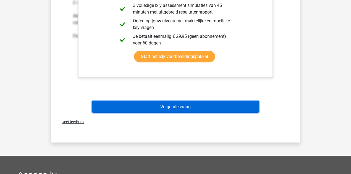
click at [174, 108] on button "Volgende vraag" at bounding box center [175, 107] width 167 height 12
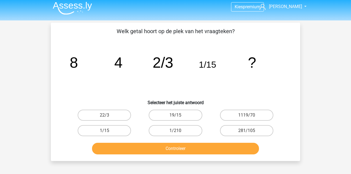
scroll to position [0, 0]
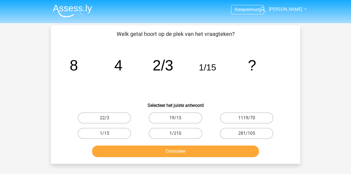
drag, startPoint x: 98, startPoint y: 117, endPoint x: 140, endPoint y: 133, distance: 44.8
click at [99, 117] on label "22/3" at bounding box center [104, 118] width 53 height 11
click at [105, 118] on input "22/3" at bounding box center [107, 120] width 4 height 4
radio input "true"
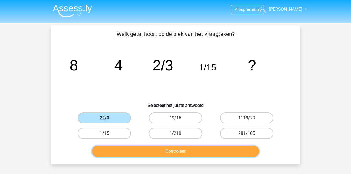
drag, startPoint x: 160, startPoint y: 150, endPoint x: 326, endPoint y: 148, distance: 165.9
click at [163, 147] on button "Controleer" at bounding box center [175, 152] width 167 height 12
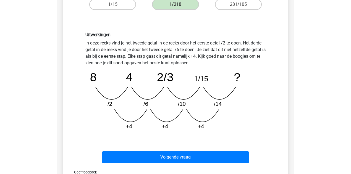
scroll to position [129, 0]
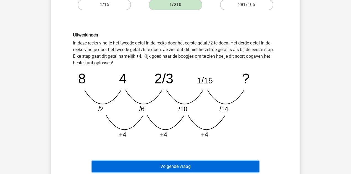
click at [191, 165] on button "Volgende vraag" at bounding box center [175, 167] width 167 height 12
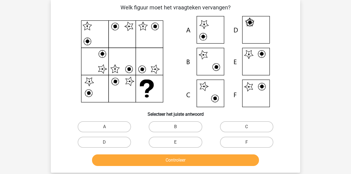
scroll to position [25, 0]
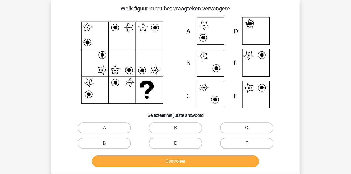
drag, startPoint x: 243, startPoint y: 144, endPoint x: 224, endPoint y: 156, distance: 22.8
click at [243, 144] on label "F" at bounding box center [246, 143] width 53 height 11
click at [247, 144] on input "F" at bounding box center [249, 146] width 4 height 4
radio input "true"
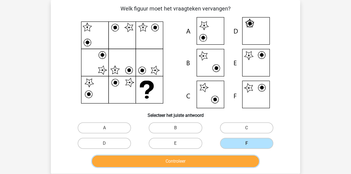
click at [224, 156] on button "Controleer" at bounding box center [175, 162] width 167 height 12
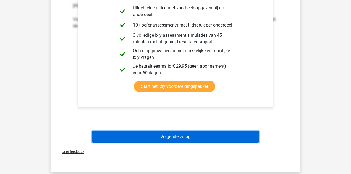
click at [198, 136] on button "Volgende vraag" at bounding box center [175, 137] width 167 height 12
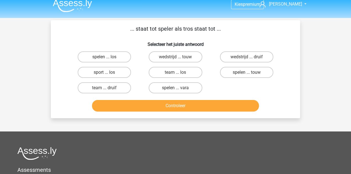
scroll to position [0, 0]
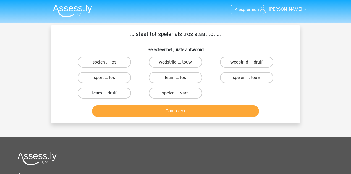
click at [127, 94] on label "team ... druif" at bounding box center [104, 93] width 53 height 11
click at [108, 94] on input "team ... druif" at bounding box center [107, 95] width 4 height 4
radio input "true"
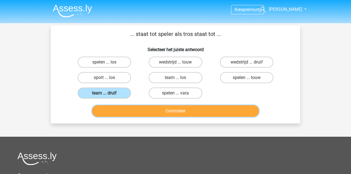
click at [138, 109] on button "Controleer" at bounding box center [175, 111] width 167 height 12
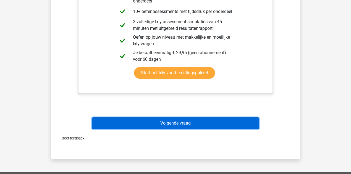
click at [153, 124] on button "Volgende vraag" at bounding box center [175, 124] width 167 height 12
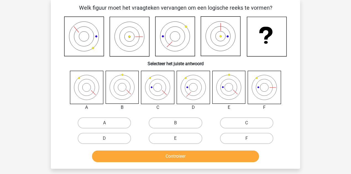
scroll to position [25, 0]
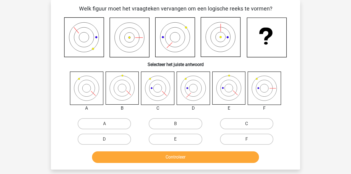
click at [236, 121] on label "C" at bounding box center [246, 123] width 53 height 11
click at [247, 124] on input "C" at bounding box center [249, 126] width 4 height 4
radio input "true"
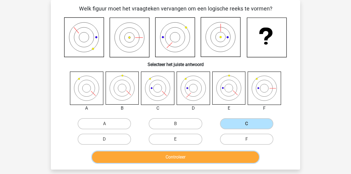
click at [206, 160] on button "Controleer" at bounding box center [175, 158] width 167 height 12
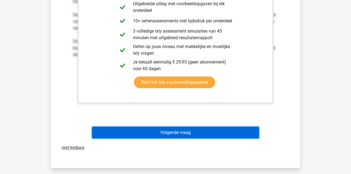
click at [204, 136] on button "Volgende vraag" at bounding box center [175, 133] width 167 height 12
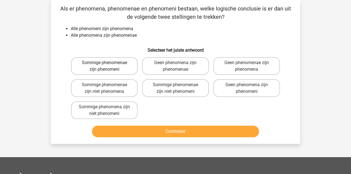
click at [122, 72] on label "Sommige phenomenae zijn phenomeni" at bounding box center [104, 66] width 67 height 18
click at [108, 66] on input "Sommige phenomenae zijn phenomeni" at bounding box center [107, 65] width 4 height 4
radio input "true"
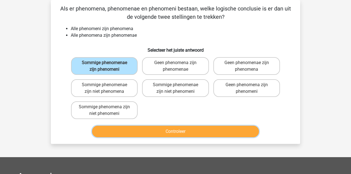
click at [156, 129] on button "Controleer" at bounding box center [175, 132] width 167 height 12
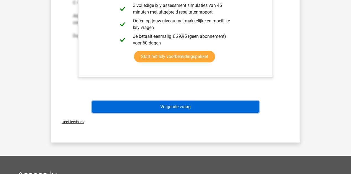
click at [186, 108] on button "Volgende vraag" at bounding box center [175, 107] width 167 height 12
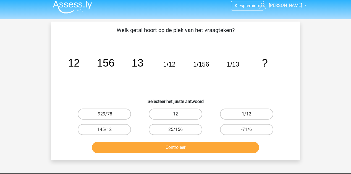
scroll to position [0, 0]
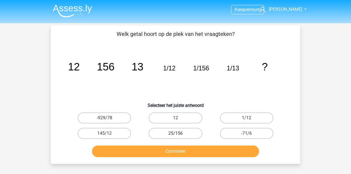
drag, startPoint x: 179, startPoint y: 121, endPoint x: 184, endPoint y: 133, distance: 13.1
click at [180, 121] on label "12" at bounding box center [175, 118] width 53 height 11
click at [179, 121] on input "12" at bounding box center [178, 120] width 4 height 4
radio input "true"
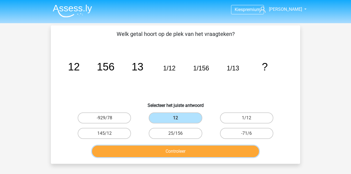
click at [189, 149] on button "Controleer" at bounding box center [175, 152] width 167 height 12
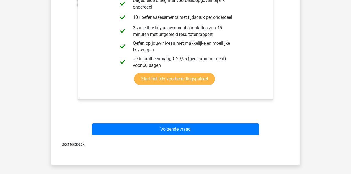
scroll to position [203, 0]
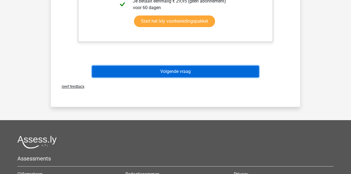
click at [221, 75] on button "Volgende vraag" at bounding box center [175, 72] width 167 height 12
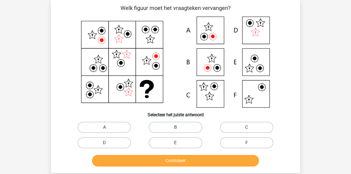
scroll to position [25, 0]
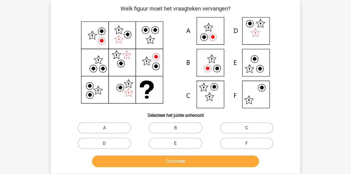
click at [198, 139] on label "E" at bounding box center [175, 143] width 53 height 11
click at [179, 144] on input "E" at bounding box center [178, 146] width 4 height 4
radio input "true"
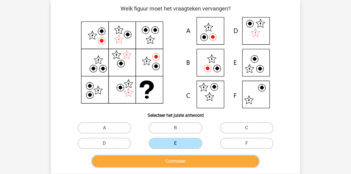
click at [207, 159] on button "Controleer" at bounding box center [175, 162] width 167 height 12
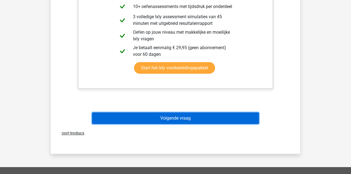
click at [209, 121] on button "Volgende vraag" at bounding box center [175, 119] width 167 height 12
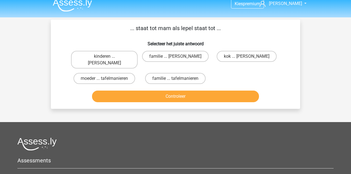
scroll to position [0, 0]
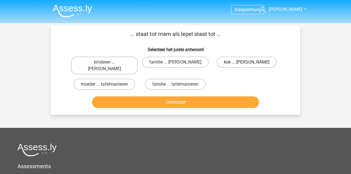
click at [259, 62] on label "kok ... anna" at bounding box center [247, 62] width 60 height 11
click at [250, 62] on input "kok ... anna" at bounding box center [249, 64] width 4 height 4
radio input "true"
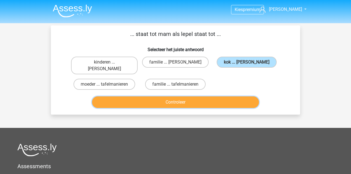
click at [236, 97] on button "Controleer" at bounding box center [175, 103] width 167 height 12
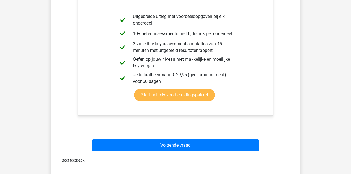
scroll to position [166, 0]
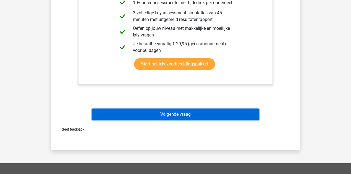
click at [236, 109] on button "Volgende vraag" at bounding box center [175, 115] width 167 height 12
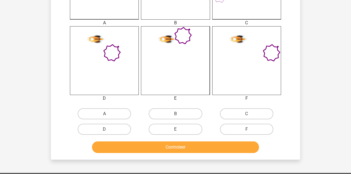
scroll to position [210, 0]
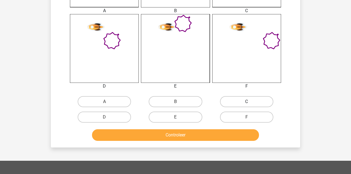
click at [248, 100] on label "C" at bounding box center [246, 101] width 53 height 11
click at [248, 102] on input "C" at bounding box center [249, 104] width 4 height 4
radio input "true"
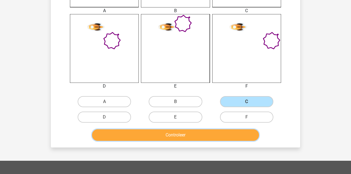
click at [244, 133] on button "Controleer" at bounding box center [175, 135] width 167 height 12
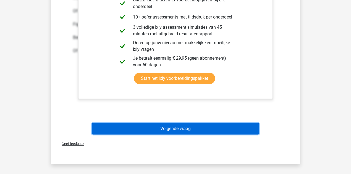
click at [231, 130] on button "Volgende vraag" at bounding box center [175, 129] width 167 height 12
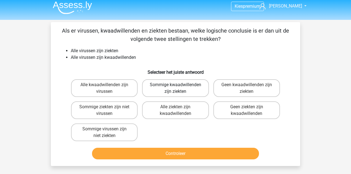
scroll to position [0, 0]
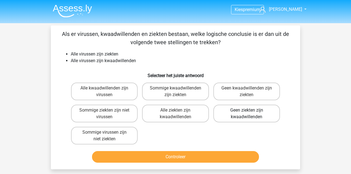
click at [259, 110] on label "Geen ziekten zijn kwaadwillenden" at bounding box center [246, 114] width 67 height 18
click at [250, 110] on input "Geen ziekten zijn kwaadwillenden" at bounding box center [249, 112] width 4 height 4
radio input "true"
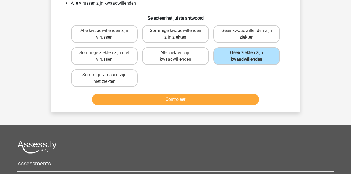
scroll to position [129, 0]
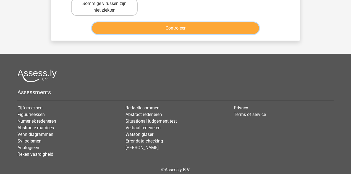
click at [225, 29] on button "Controleer" at bounding box center [175, 28] width 167 height 12
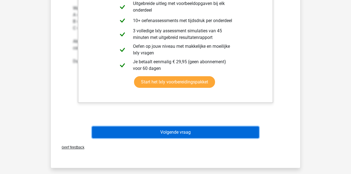
drag, startPoint x: 226, startPoint y: 129, endPoint x: 231, endPoint y: 123, distance: 7.9
click at [228, 129] on button "Volgende vraag" at bounding box center [175, 133] width 167 height 12
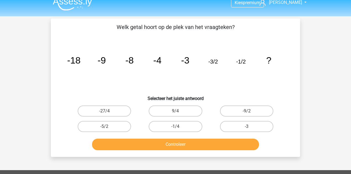
scroll to position [0, 0]
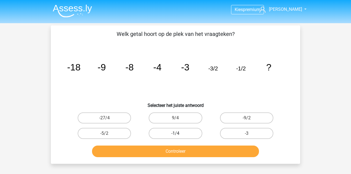
click at [186, 134] on label "-1/4" at bounding box center [175, 133] width 53 height 11
click at [179, 134] on input "-1/4" at bounding box center [178, 136] width 4 height 4
radio input "true"
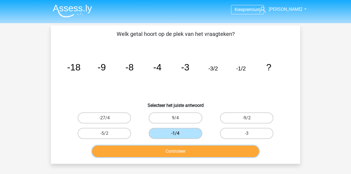
click at [257, 150] on button "Controleer" at bounding box center [175, 152] width 167 height 12
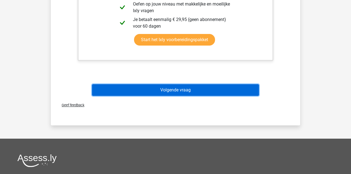
click at [195, 93] on button "Volgende vraag" at bounding box center [175, 90] width 167 height 12
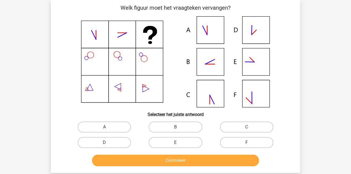
scroll to position [25, 0]
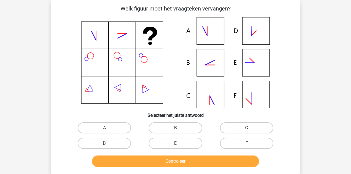
click at [179, 132] on input "B" at bounding box center [178, 130] width 4 height 4
radio input "true"
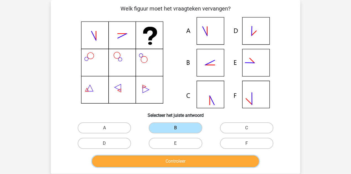
click at [200, 158] on button "Controleer" at bounding box center [175, 162] width 167 height 12
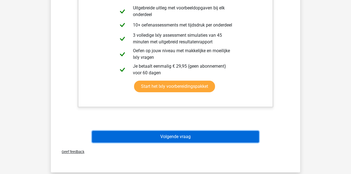
click at [200, 141] on button "Volgende vraag" at bounding box center [175, 137] width 167 height 12
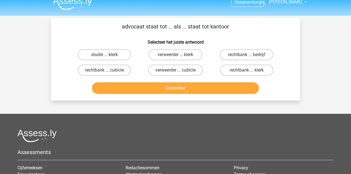
scroll to position [0, 0]
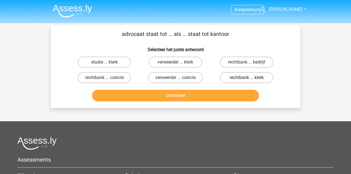
click at [261, 77] on label "rechtbank ... klerk" at bounding box center [246, 77] width 53 height 11
click at [250, 78] on input "rechtbank ... klerk" at bounding box center [249, 80] width 4 height 4
radio input "true"
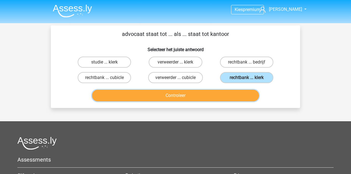
click at [243, 95] on button "Controleer" at bounding box center [175, 96] width 167 height 12
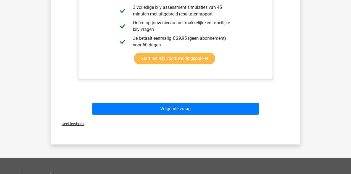
scroll to position [166, 0]
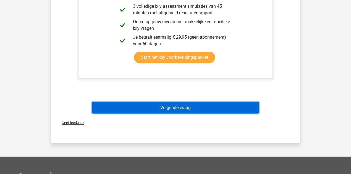
click at [243, 108] on button "Volgende vraag" at bounding box center [175, 108] width 167 height 12
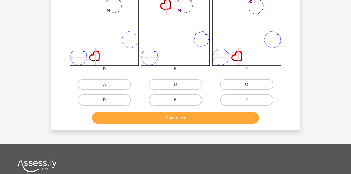
scroll to position [228, 0]
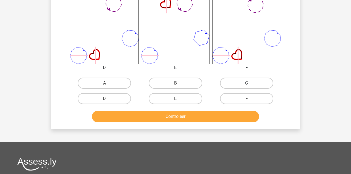
click at [237, 85] on label "C" at bounding box center [246, 83] width 53 height 11
click at [247, 85] on input "C" at bounding box center [249, 85] width 4 height 4
radio input "true"
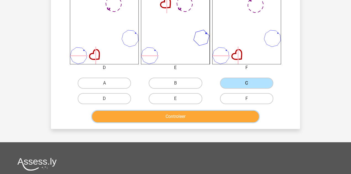
click at [244, 117] on button "Controleer" at bounding box center [175, 117] width 167 height 12
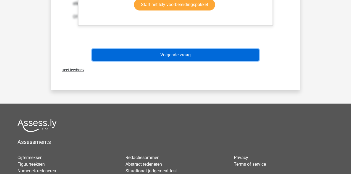
drag, startPoint x: 223, startPoint y: 56, endPoint x: 224, endPoint y: 63, distance: 7.8
click at [223, 56] on button "Volgende vraag" at bounding box center [175, 55] width 167 height 12
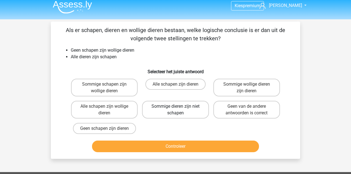
scroll to position [0, 0]
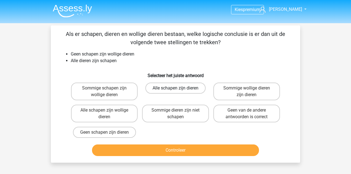
click at [166, 91] on label "Alle schapen zijn dieren" at bounding box center [175, 88] width 60 height 11
click at [176, 91] on input "Alle schapen zijn dieren" at bounding box center [178, 90] width 4 height 4
radio input "true"
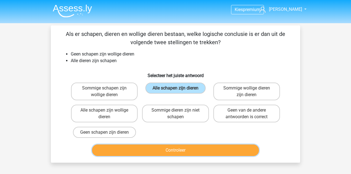
click at [194, 151] on button "Controleer" at bounding box center [175, 151] width 167 height 12
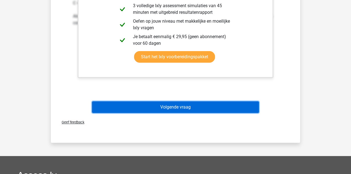
click at [185, 103] on button "Volgende vraag" at bounding box center [175, 107] width 167 height 12
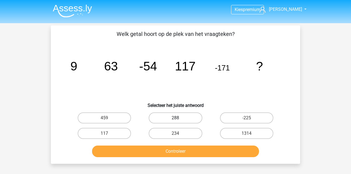
click at [192, 118] on label "288" at bounding box center [175, 118] width 53 height 11
click at [179, 118] on input "288" at bounding box center [178, 120] width 4 height 4
radio input "true"
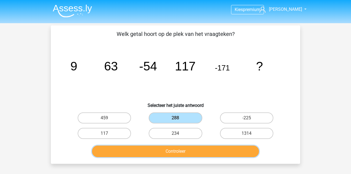
drag, startPoint x: 211, startPoint y: 149, endPoint x: 217, endPoint y: 174, distance: 25.8
click at [211, 149] on button "Controleer" at bounding box center [175, 152] width 167 height 12
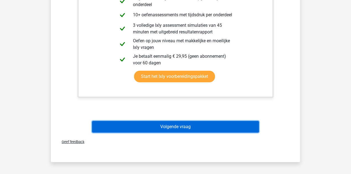
click at [246, 130] on button "Volgende vraag" at bounding box center [175, 127] width 167 height 12
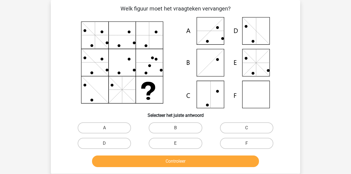
scroll to position [25, 0]
click at [240, 140] on label "F" at bounding box center [246, 143] width 53 height 11
click at [247, 144] on input "F" at bounding box center [249, 146] width 4 height 4
radio input "true"
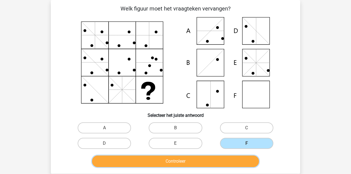
click at [229, 161] on button "Controleer" at bounding box center [175, 162] width 167 height 12
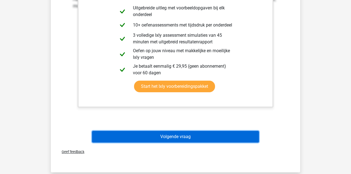
click at [222, 140] on button "Volgende vraag" at bounding box center [175, 137] width 167 height 12
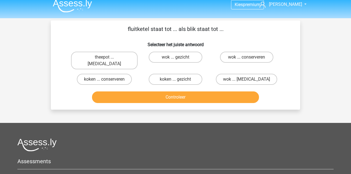
scroll to position [0, 0]
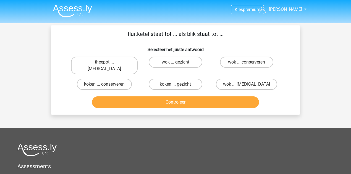
drag, startPoint x: 128, startPoint y: 76, endPoint x: 133, endPoint y: 83, distance: 8.5
click at [129, 79] on label "koken ... conserveren" at bounding box center [104, 84] width 55 height 11
click at [108, 84] on input "koken ... conserveren" at bounding box center [107, 86] width 4 height 4
radio input "true"
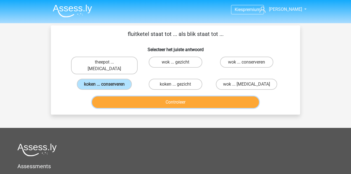
click at [140, 97] on button "Controleer" at bounding box center [175, 103] width 167 height 12
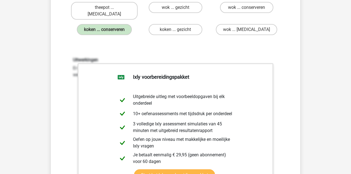
scroll to position [55, 0]
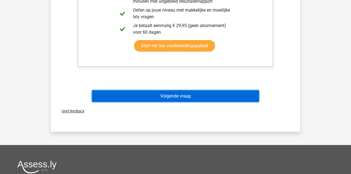
click at [167, 90] on button "Volgende vraag" at bounding box center [175, 96] width 167 height 12
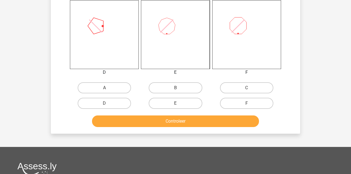
scroll to position [228, 0]
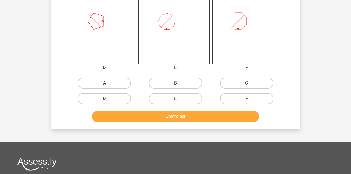
drag, startPoint x: 118, startPoint y: 80, endPoint x: 162, endPoint y: 118, distance: 58.6
click at [118, 81] on label "A" at bounding box center [104, 83] width 53 height 11
click at [108, 83] on input "A" at bounding box center [107, 85] width 4 height 4
radio input "true"
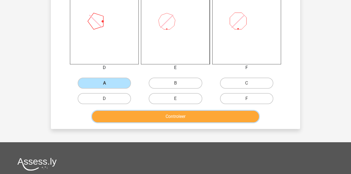
click at [162, 118] on button "Controleer" at bounding box center [175, 117] width 167 height 12
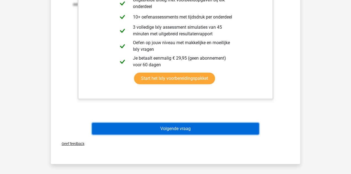
click at [191, 130] on button "Volgende vraag" at bounding box center [175, 129] width 167 height 12
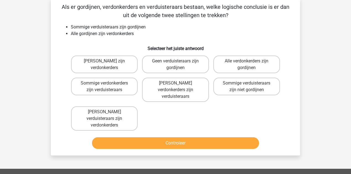
scroll to position [25, 0]
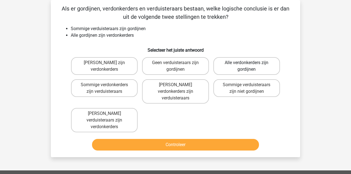
click at [243, 72] on label "Alle verdonkerders zijn gordijnen" at bounding box center [246, 66] width 67 height 18
click at [247, 66] on input "Alle verdonkerders zijn gordijnen" at bounding box center [249, 65] width 4 height 4
radio input "true"
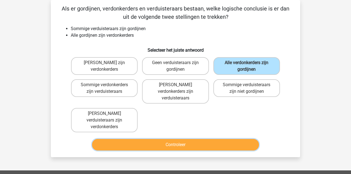
click at [231, 139] on button "Controleer" at bounding box center [175, 145] width 167 height 12
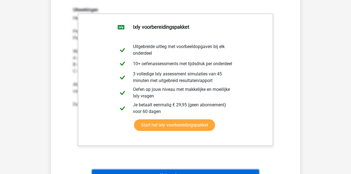
click at [214, 170] on button "Volgende vraag" at bounding box center [175, 176] width 167 height 12
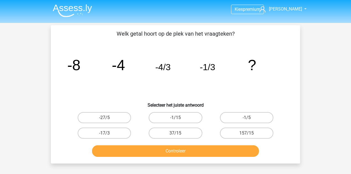
scroll to position [0, 0]
drag, startPoint x: 168, startPoint y: 69, endPoint x: 177, endPoint y: 67, distance: 9.5
click at [173, 67] on icon "image/svg+xml -8 -4 -4/3 -1/3 ?" at bounding box center [175, 71] width 223 height 56
drag, startPoint x: 212, startPoint y: 68, endPoint x: 227, endPoint y: 69, distance: 15.0
click at [226, 69] on icon "image/svg+xml -8 -4 -4/3 -1/3 ?" at bounding box center [175, 71] width 223 height 56
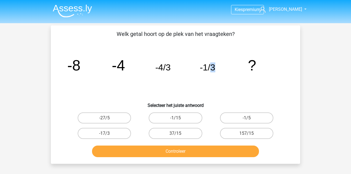
click at [230, 95] on icon "image/svg+xml -8 -4 -4/3 -1/3 ?" at bounding box center [175, 71] width 223 height 56
drag, startPoint x: 120, startPoint y: 130, endPoint x: 123, endPoint y: 133, distance: 4.5
click at [121, 131] on label "-17/3" at bounding box center [104, 133] width 53 height 11
click at [108, 134] on input "-17/3" at bounding box center [107, 136] width 4 height 4
radio input "true"
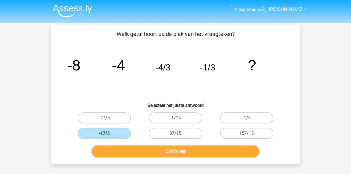
click at [138, 151] on button "Controleer" at bounding box center [175, 152] width 167 height 12
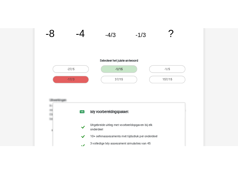
scroll to position [92, 0]
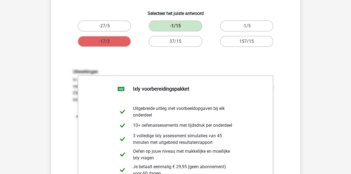
drag, startPoint x: 261, startPoint y: 124, endPoint x: 267, endPoint y: 170, distance: 47.2
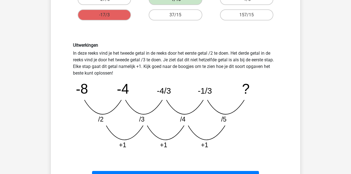
scroll to position [135, 0]
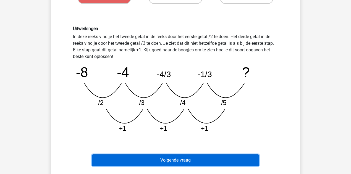
click at [175, 158] on button "Volgende vraag" at bounding box center [175, 161] width 167 height 12
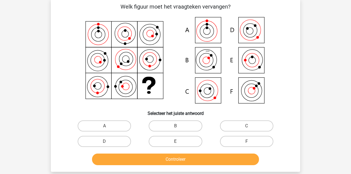
scroll to position [25, 0]
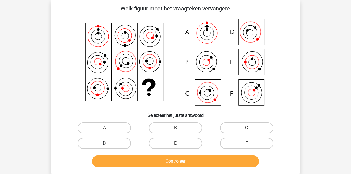
click at [123, 139] on label "D" at bounding box center [104, 143] width 53 height 11
click at [108, 144] on input "D" at bounding box center [107, 146] width 4 height 4
radio input "true"
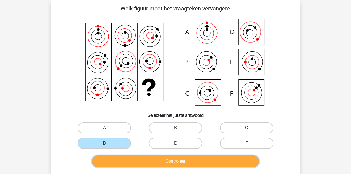
click at [141, 159] on button "Controleer" at bounding box center [175, 162] width 167 height 12
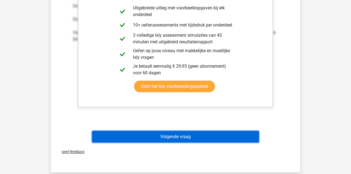
click at [172, 134] on button "Volgende vraag" at bounding box center [175, 137] width 167 height 12
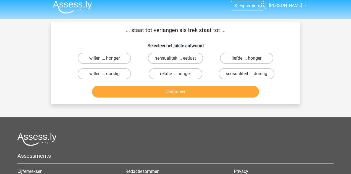
scroll to position [0, 0]
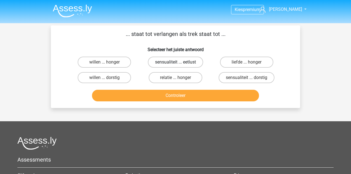
click at [174, 64] on label "sensualiteit ... eetlust" at bounding box center [175, 62] width 55 height 11
click at [176, 64] on input "sensualiteit ... eetlust" at bounding box center [178, 64] width 4 height 4
radio input "true"
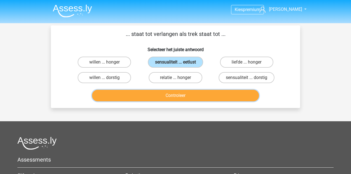
click at [182, 97] on button "Controleer" at bounding box center [175, 96] width 167 height 12
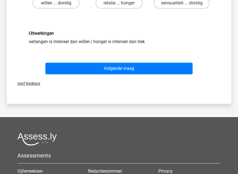
scroll to position [74, 0]
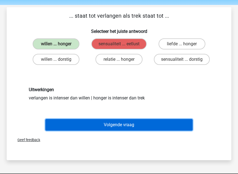
click at [190, 123] on button "Volgende vraag" at bounding box center [118, 125] width 147 height 12
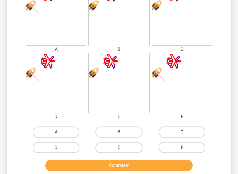
scroll to position [191, 0]
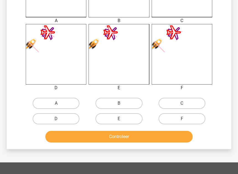
drag, startPoint x: 140, startPoint y: 103, endPoint x: 144, endPoint y: 112, distance: 9.2
click at [140, 103] on label "B" at bounding box center [118, 103] width 47 height 11
click at [123, 103] on input "B" at bounding box center [121, 105] width 4 height 4
radio input "true"
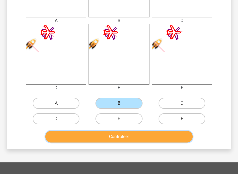
click at [154, 139] on button "Controleer" at bounding box center [118, 137] width 147 height 12
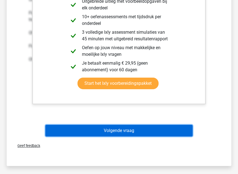
click at [154, 131] on button "Volgende vraag" at bounding box center [118, 131] width 147 height 12
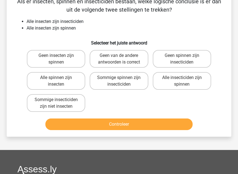
scroll to position [25, 0]
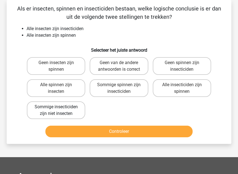
click at [56, 91] on label "Alle spinnen zijn insecten" at bounding box center [56, 88] width 58 height 18
click at [56, 88] on input "Alle spinnen zijn insecten" at bounding box center [58, 87] width 4 height 4
radio input "true"
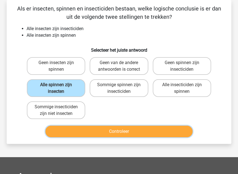
click at [88, 132] on button "Controleer" at bounding box center [118, 132] width 147 height 12
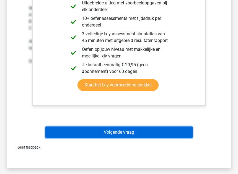
click at [115, 131] on button "Volgende vraag" at bounding box center [118, 133] width 147 height 12
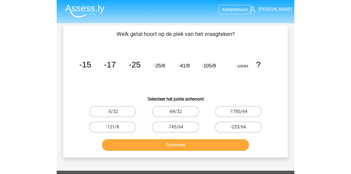
scroll to position [0, 0]
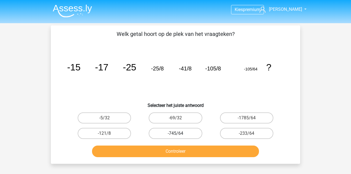
click at [189, 134] on label "-745/64" at bounding box center [175, 133] width 53 height 11
click at [179, 134] on input "-745/64" at bounding box center [178, 136] width 4 height 4
radio input "true"
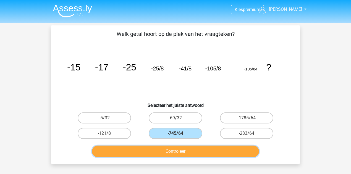
click at [193, 150] on button "Controleer" at bounding box center [175, 152] width 167 height 12
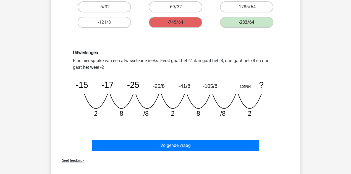
scroll to position [111, 0]
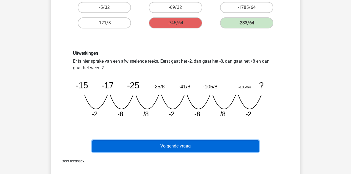
click at [256, 145] on button "Volgende vraag" at bounding box center [175, 146] width 167 height 12
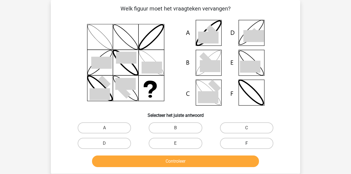
scroll to position [25, 0]
click at [172, 142] on label "E" at bounding box center [175, 143] width 53 height 11
click at [176, 144] on input "E" at bounding box center [178, 146] width 4 height 4
radio input "true"
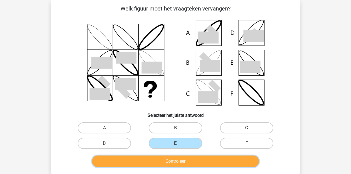
click at [181, 162] on button "Controleer" at bounding box center [175, 162] width 167 height 12
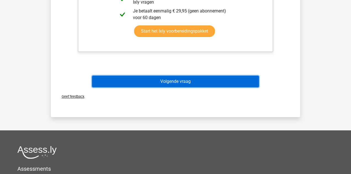
click at [192, 84] on button "Volgende vraag" at bounding box center [175, 82] width 167 height 12
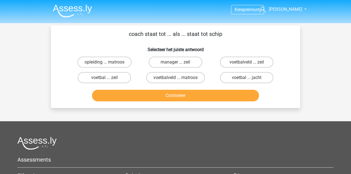
scroll to position [0, 0]
click at [118, 80] on label "voetbal ... zeil" at bounding box center [104, 77] width 53 height 11
click at [108, 80] on input "voetbal ... zeil" at bounding box center [107, 80] width 4 height 4
radio input "true"
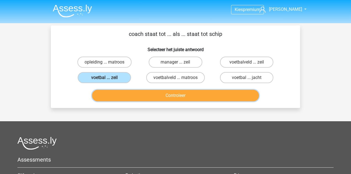
click at [145, 99] on button "Controleer" at bounding box center [175, 96] width 167 height 12
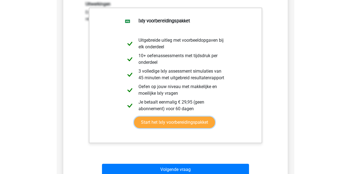
scroll to position [104, 0]
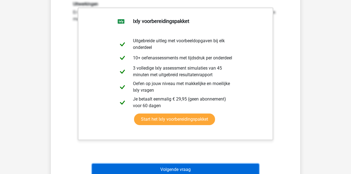
click at [210, 168] on button "Volgende vraag" at bounding box center [175, 170] width 167 height 12
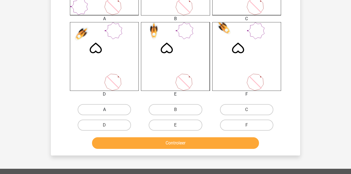
scroll to position [210, 0]
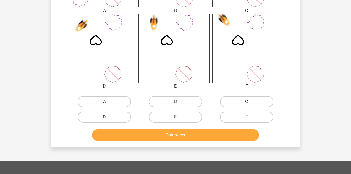
click at [113, 97] on label "A" at bounding box center [104, 101] width 53 height 11
click at [108, 102] on input "A" at bounding box center [107, 104] width 4 height 4
radio input "true"
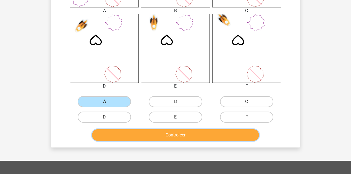
click at [154, 136] on button "Controleer" at bounding box center [175, 135] width 167 height 12
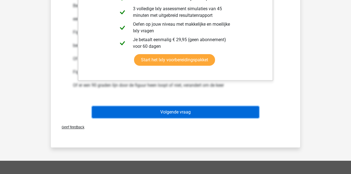
click at [157, 112] on button "Volgende vraag" at bounding box center [175, 112] width 167 height 12
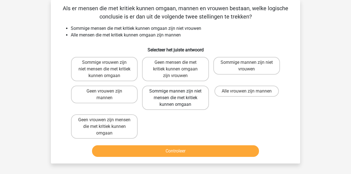
scroll to position [25, 0]
drag, startPoint x: 227, startPoint y: 91, endPoint x: 218, endPoint y: 133, distance: 43.1
click at [228, 91] on label "Alle vrouwen zijn mannen" at bounding box center [247, 91] width 64 height 11
click at [247, 92] on input "Alle vrouwen zijn mannen" at bounding box center [249, 94] width 4 height 4
radio input "true"
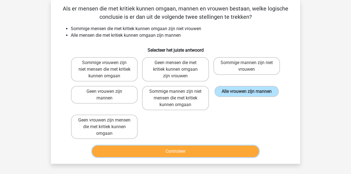
click at [215, 149] on button "Controleer" at bounding box center [175, 152] width 167 height 12
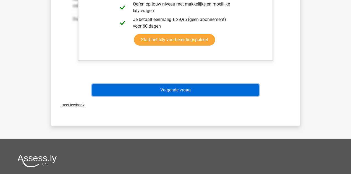
click at [178, 88] on button "Volgende vraag" at bounding box center [175, 90] width 167 height 12
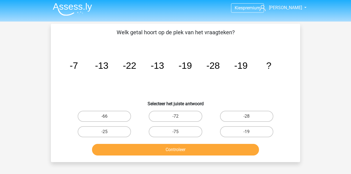
scroll to position [0, 0]
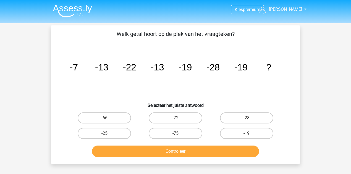
click at [158, 70] on tspan "-13" at bounding box center [158, 67] width 14 height 10
click at [98, 134] on label "-25" at bounding box center [104, 133] width 53 height 11
click at [105, 134] on input "-25" at bounding box center [107, 136] width 4 height 4
radio input "true"
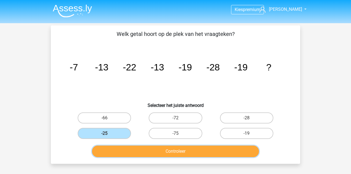
click at [115, 149] on button "Controleer" at bounding box center [175, 152] width 167 height 12
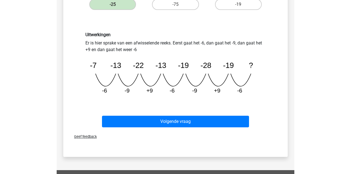
scroll to position [129, 0]
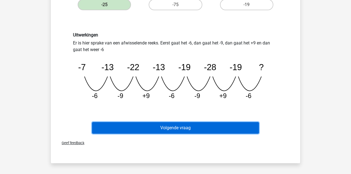
click at [200, 124] on button "Volgende vraag" at bounding box center [175, 128] width 167 height 12
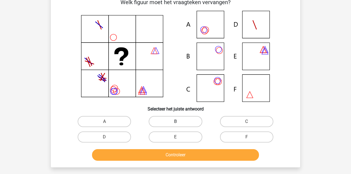
scroll to position [25, 0]
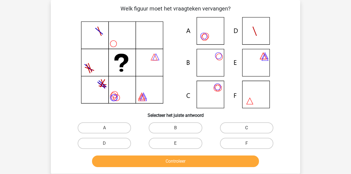
click at [243, 129] on label "C" at bounding box center [246, 128] width 53 height 11
click at [247, 129] on input "C" at bounding box center [249, 130] width 4 height 4
radio input "true"
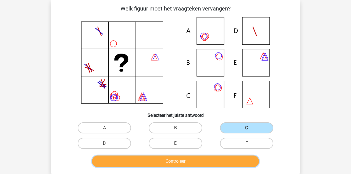
click at [235, 161] on button "Controleer" at bounding box center [175, 162] width 167 height 12
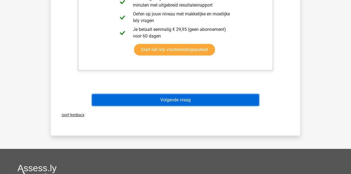
click at [221, 100] on button "Volgende vraag" at bounding box center [175, 100] width 167 height 12
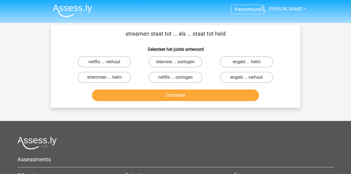
scroll to position [0, 0]
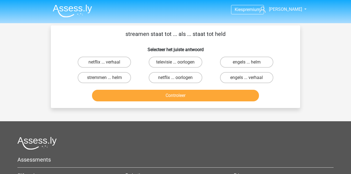
click at [178, 65] on input "televisie ... oorlogen" at bounding box center [178, 64] width 4 height 4
radio input "true"
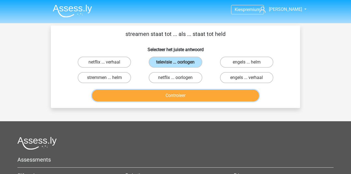
click at [180, 93] on button "Controleer" at bounding box center [175, 96] width 167 height 12
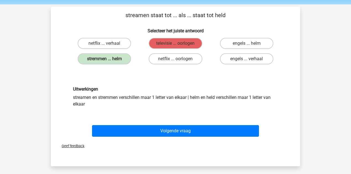
scroll to position [18, 0]
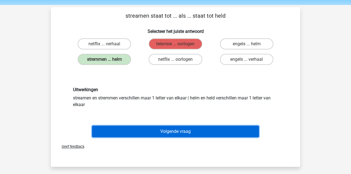
click at [176, 128] on button "Volgende vraag" at bounding box center [175, 132] width 167 height 12
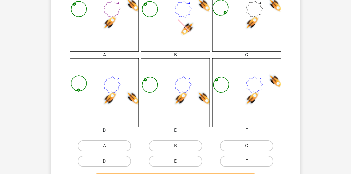
scroll to position [228, 0]
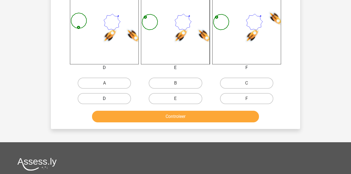
click at [128, 96] on label "D" at bounding box center [104, 98] width 53 height 11
click at [108, 99] on input "D" at bounding box center [107, 101] width 4 height 4
radio input "true"
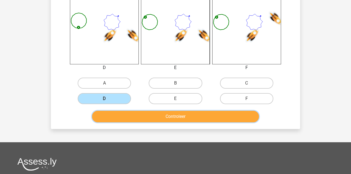
click at [144, 111] on button "Controleer" at bounding box center [175, 117] width 167 height 12
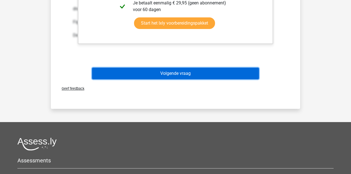
click at [207, 74] on button "Volgende vraag" at bounding box center [175, 74] width 167 height 12
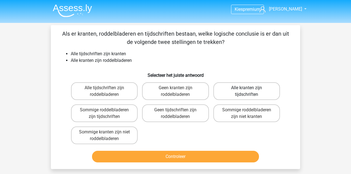
scroll to position [0, 0]
click at [247, 93] on label "Alle kranten zijn tijdschriften" at bounding box center [246, 92] width 67 height 18
click at [247, 92] on input "Alle kranten zijn tijdschriften" at bounding box center [249, 90] width 4 height 4
radio input "true"
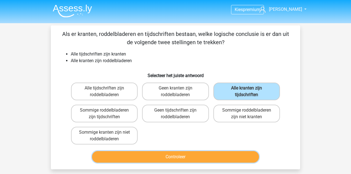
drag, startPoint x: 231, startPoint y: 156, endPoint x: 233, endPoint y: 152, distance: 4.0
click at [231, 154] on button "Controleer" at bounding box center [175, 157] width 167 height 12
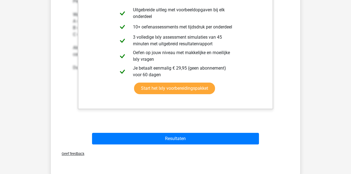
scroll to position [203, 0]
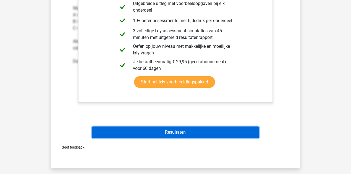
click at [212, 133] on button "Resultaten" at bounding box center [175, 133] width 167 height 12
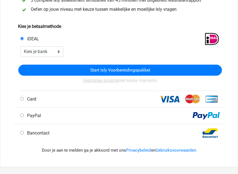
scroll to position [111, 0]
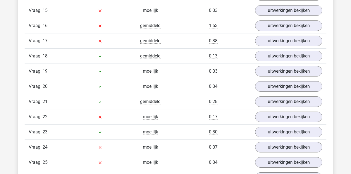
scroll to position [848, 0]
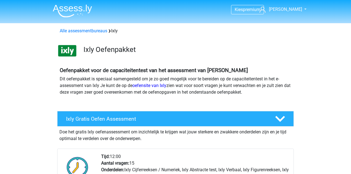
click at [73, 11] on img at bounding box center [72, 10] width 39 height 13
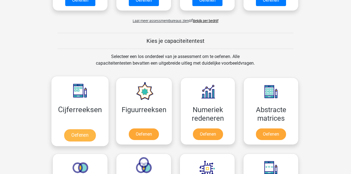
scroll to position [184, 0]
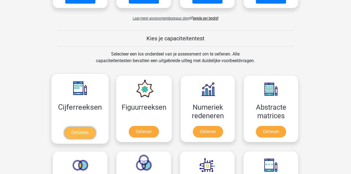
click at [92, 127] on link "Oefenen" at bounding box center [80, 133] width 32 height 12
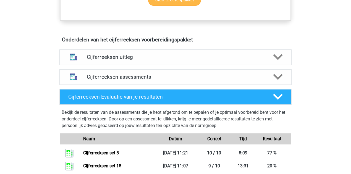
scroll to position [332, 0]
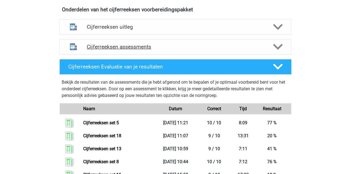
click at [141, 50] on h4 "Cijferreeksen assessments" at bounding box center [176, 47] width 178 height 6
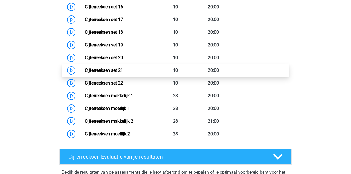
scroll to position [627, 0]
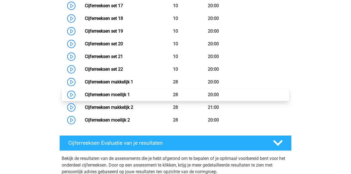
click at [124, 97] on link "Cijferreeksen moeilijk 1" at bounding box center [107, 94] width 45 height 5
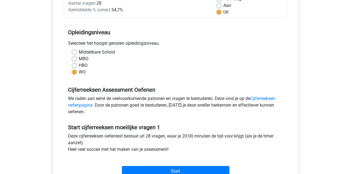
scroll to position [129, 0]
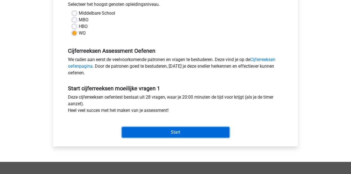
click at [162, 129] on input "Start" at bounding box center [176, 132] width 108 height 11
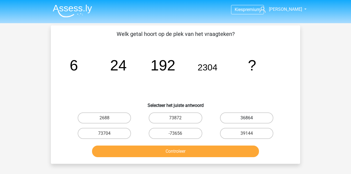
drag, startPoint x: 262, startPoint y: 117, endPoint x: 259, endPoint y: 120, distance: 4.7
click at [262, 117] on label "36864" at bounding box center [246, 118] width 53 height 11
click at [250, 118] on input "36864" at bounding box center [249, 120] width 4 height 4
radio input "true"
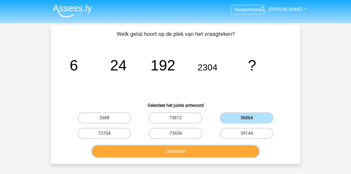
click at [240, 151] on button "Controleer" at bounding box center [175, 152] width 167 height 12
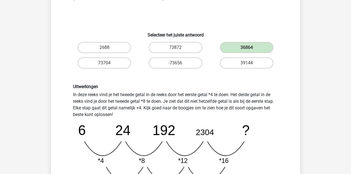
scroll to position [111, 0]
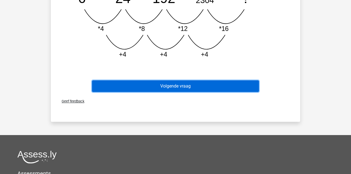
click at [197, 89] on button "Volgende vraag" at bounding box center [175, 86] width 167 height 12
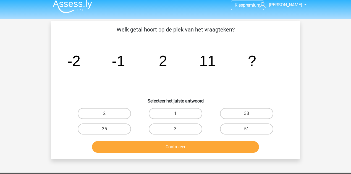
scroll to position [0, 0]
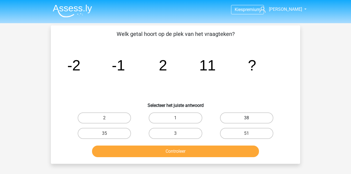
click at [254, 119] on label "38" at bounding box center [246, 118] width 53 height 11
click at [250, 119] on input "38" at bounding box center [249, 120] width 4 height 4
radio input "true"
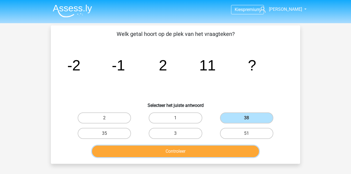
click at [252, 152] on button "Controleer" at bounding box center [175, 152] width 167 height 12
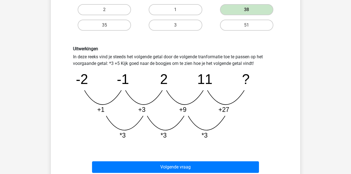
scroll to position [111, 0]
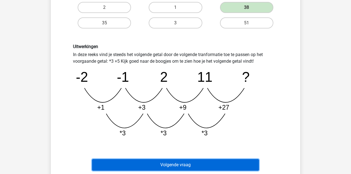
click at [196, 166] on button "Volgende vraag" at bounding box center [175, 165] width 167 height 12
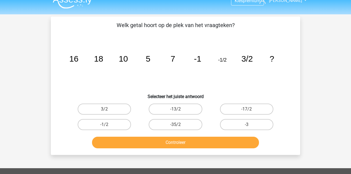
scroll to position [7, 0]
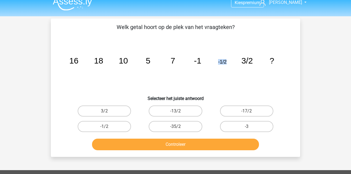
drag, startPoint x: 218, startPoint y: 62, endPoint x: 226, endPoint y: 62, distance: 8.9
click at [226, 62] on icon "image/svg+xml 16 18 10 5 7 -1 -1/2 3/2 ?" at bounding box center [175, 64] width 223 height 56
click at [228, 63] on icon "image/svg+xml 16 18 10 5 7 -1 -1/2 3/2 ?" at bounding box center [175, 64] width 223 height 56
click at [113, 126] on label "-1/2" at bounding box center [104, 126] width 53 height 11
click at [108, 127] on input "-1/2" at bounding box center [107, 129] width 4 height 4
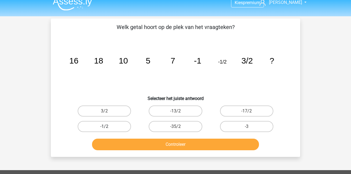
radio input "true"
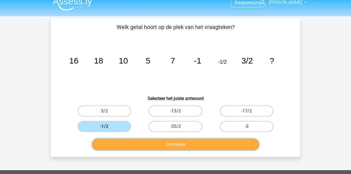
click at [136, 144] on button "Controleer" at bounding box center [175, 145] width 167 height 12
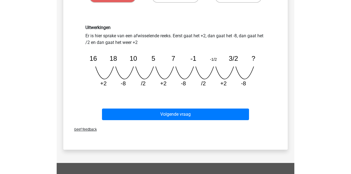
scroll to position [136, 0]
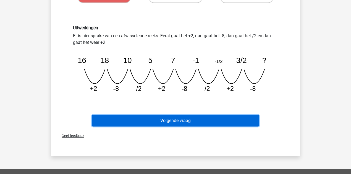
click at [237, 117] on button "Volgende vraag" at bounding box center [175, 121] width 167 height 12
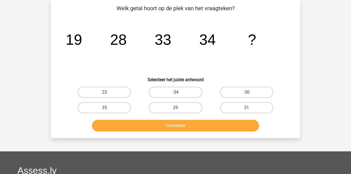
scroll to position [25, 0]
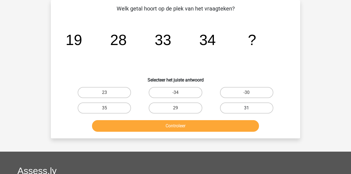
click at [245, 108] on label "31" at bounding box center [246, 108] width 53 height 11
click at [247, 108] on input "31" at bounding box center [249, 110] width 4 height 4
radio input "true"
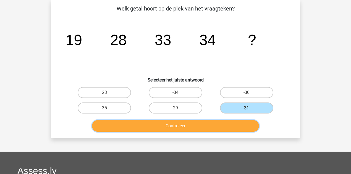
click at [230, 128] on button "Controleer" at bounding box center [175, 126] width 167 height 12
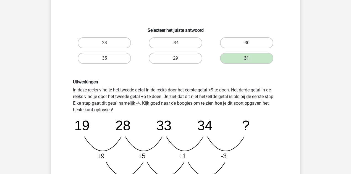
scroll to position [136, 0]
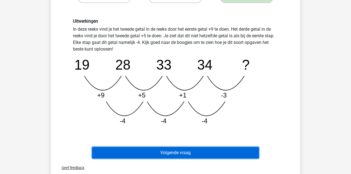
click at [220, 155] on button "Volgende vraag" at bounding box center [175, 153] width 167 height 12
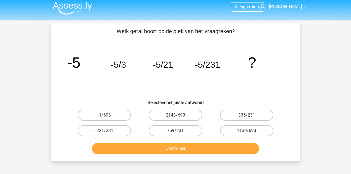
scroll to position [0, 0]
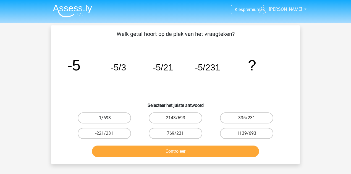
click at [123, 118] on label "-1/693" at bounding box center [104, 118] width 53 height 11
click at [108, 118] on input "-1/693" at bounding box center [107, 120] width 4 height 4
radio input "true"
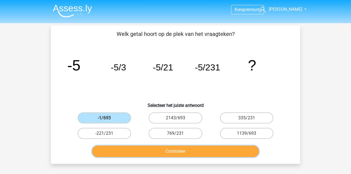
click at [179, 151] on button "Controleer" at bounding box center [175, 152] width 167 height 12
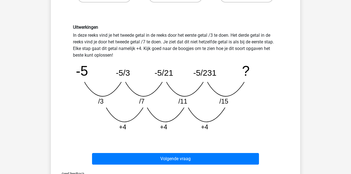
scroll to position [135, 0]
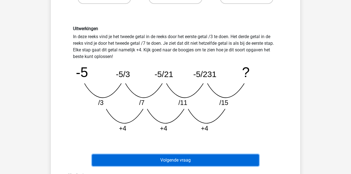
click at [140, 158] on button "Volgende vraag" at bounding box center [175, 161] width 167 height 12
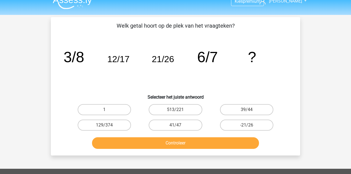
scroll to position [7, 0]
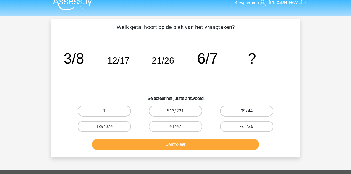
click at [264, 108] on label "39/44" at bounding box center [246, 111] width 53 height 11
click at [250, 111] on input "39/44" at bounding box center [249, 113] width 4 height 4
radio input "true"
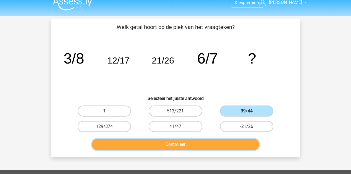
click at [249, 142] on button "Controleer" at bounding box center [175, 145] width 167 height 12
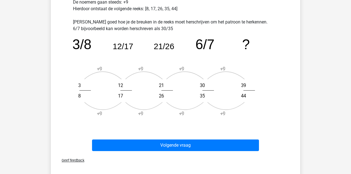
scroll to position [228, 0]
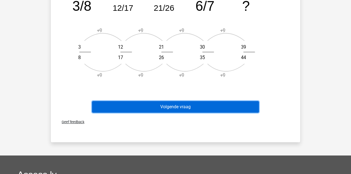
click at [211, 110] on button "Volgende vraag" at bounding box center [175, 107] width 167 height 12
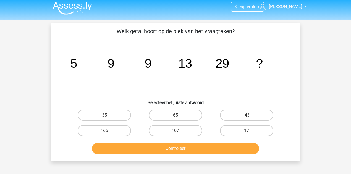
scroll to position [0, 0]
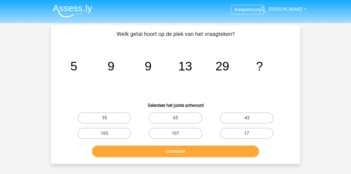
click at [238, 135] on label "17" at bounding box center [246, 133] width 53 height 11
click at [247, 135] on input "17" at bounding box center [249, 136] width 4 height 4
radio input "true"
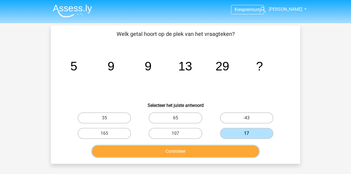
click at [240, 154] on button "Controleer" at bounding box center [175, 152] width 167 height 12
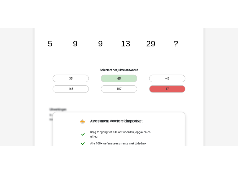
scroll to position [92, 0]
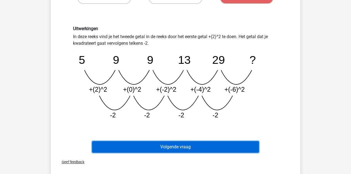
click at [228, 149] on button "Volgende vraag" at bounding box center [175, 147] width 167 height 12
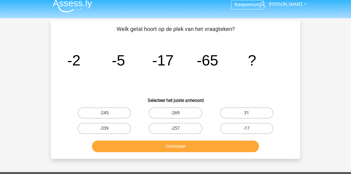
scroll to position [0, 0]
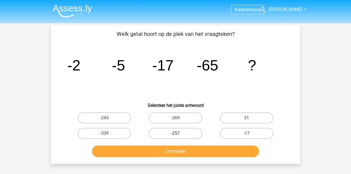
click at [184, 134] on label "-257" at bounding box center [175, 133] width 53 height 11
click at [179, 134] on input "-257" at bounding box center [178, 136] width 4 height 4
radio input "true"
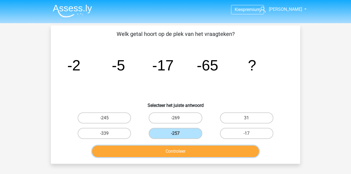
click at [189, 148] on button "Controleer" at bounding box center [175, 152] width 167 height 12
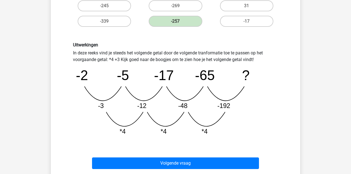
scroll to position [129, 0]
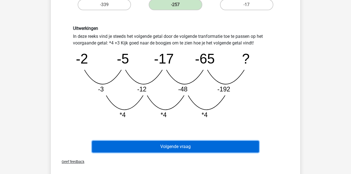
click at [168, 149] on button "Volgende vraag" at bounding box center [175, 147] width 167 height 12
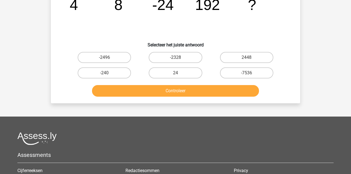
scroll to position [0, 0]
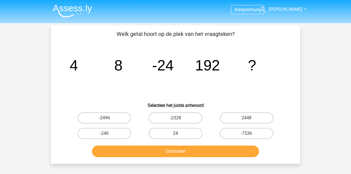
click at [177, 133] on label "24" at bounding box center [175, 133] width 53 height 11
click at [177, 134] on input "24" at bounding box center [178, 136] width 4 height 4
radio input "true"
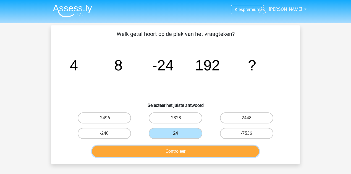
click at [207, 152] on button "Controleer" at bounding box center [175, 152] width 167 height 12
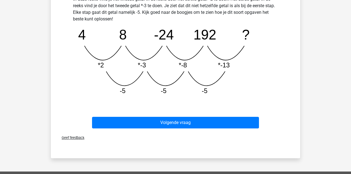
scroll to position [184, 0]
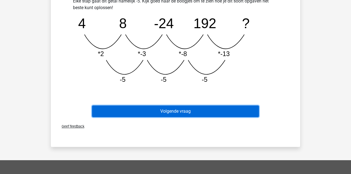
click at [199, 112] on button "Volgende vraag" at bounding box center [175, 112] width 167 height 12
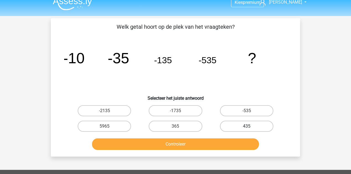
scroll to position [7, 0]
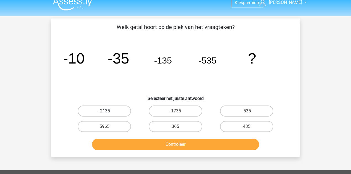
click at [122, 113] on label "-2135" at bounding box center [104, 111] width 53 height 11
click at [108, 113] on input "-2135" at bounding box center [107, 113] width 4 height 4
radio input "true"
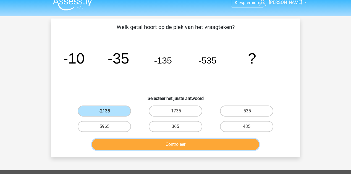
click at [155, 143] on button "Controleer" at bounding box center [175, 145] width 167 height 12
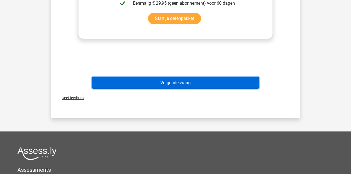
click at [199, 85] on button "Volgende vraag" at bounding box center [175, 83] width 167 height 12
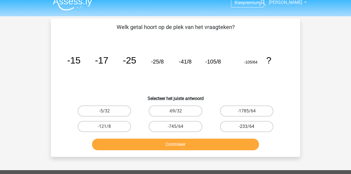
click at [256, 127] on label "-233/64" at bounding box center [246, 126] width 53 height 11
click at [250, 127] on input "-233/64" at bounding box center [249, 129] width 4 height 4
radio input "true"
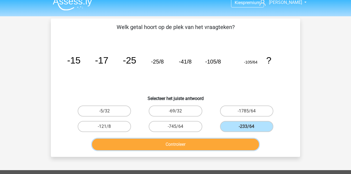
click at [227, 145] on button "Controleer" at bounding box center [175, 145] width 167 height 12
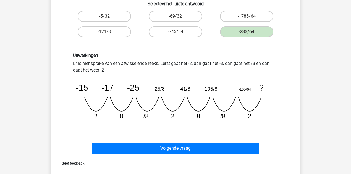
scroll to position [81, 0]
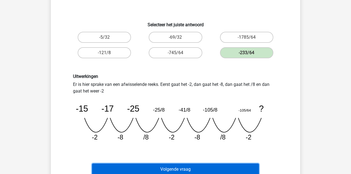
click at [194, 167] on button "Volgende vraag" at bounding box center [175, 170] width 167 height 12
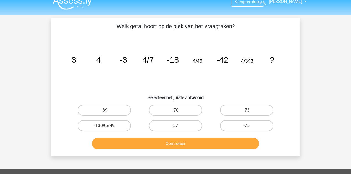
scroll to position [7, 0]
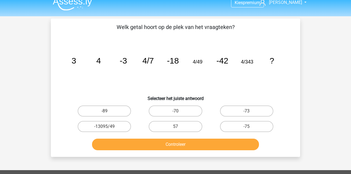
drag, startPoint x: 92, startPoint y: 112, endPoint x: 99, endPoint y: 120, distance: 10.8
click at [92, 112] on label "-89" at bounding box center [104, 111] width 53 height 11
click at [105, 112] on input "-89" at bounding box center [107, 113] width 4 height 4
radio input "true"
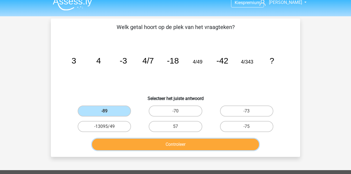
drag, startPoint x: 135, startPoint y: 144, endPoint x: 135, endPoint y: 149, distance: 5.0
click at [135, 144] on button "Controleer" at bounding box center [175, 145] width 167 height 12
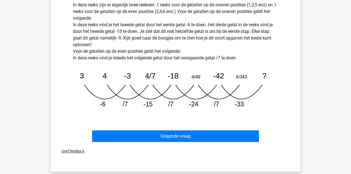
scroll to position [191, 0]
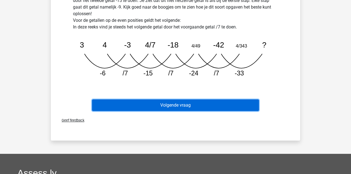
click at [209, 107] on button "Volgende vraag" at bounding box center [175, 106] width 167 height 12
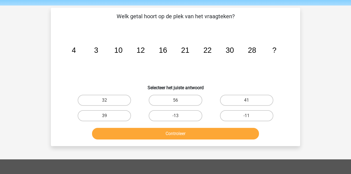
scroll to position [7, 0]
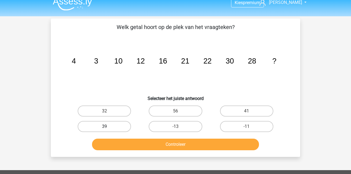
click at [122, 128] on label "39" at bounding box center [104, 126] width 53 height 11
click at [108, 128] on input "39" at bounding box center [107, 129] width 4 height 4
radio input "true"
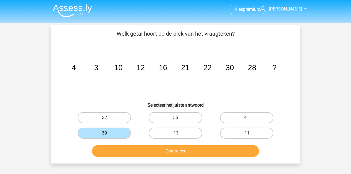
scroll to position [0, 0]
click at [168, 153] on button "Controleer" at bounding box center [175, 152] width 167 height 12
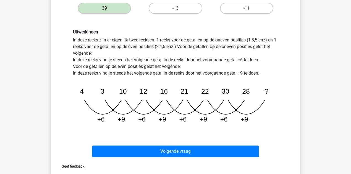
scroll to position [129, 0]
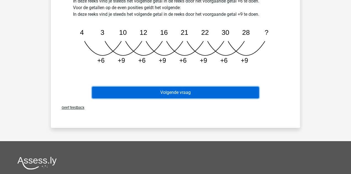
click at [193, 94] on button "Volgende vraag" at bounding box center [175, 93] width 167 height 12
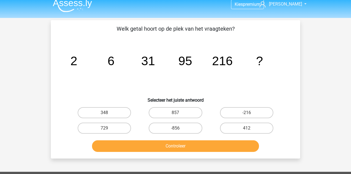
scroll to position [0, 0]
